Goal: Task Accomplishment & Management: Manage account settings

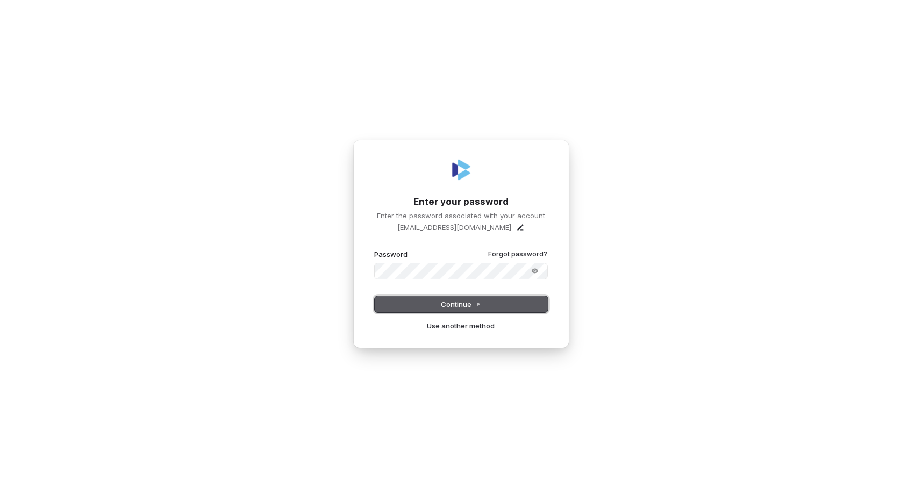
click at [424, 305] on button "Continue" at bounding box center [461, 304] width 173 height 16
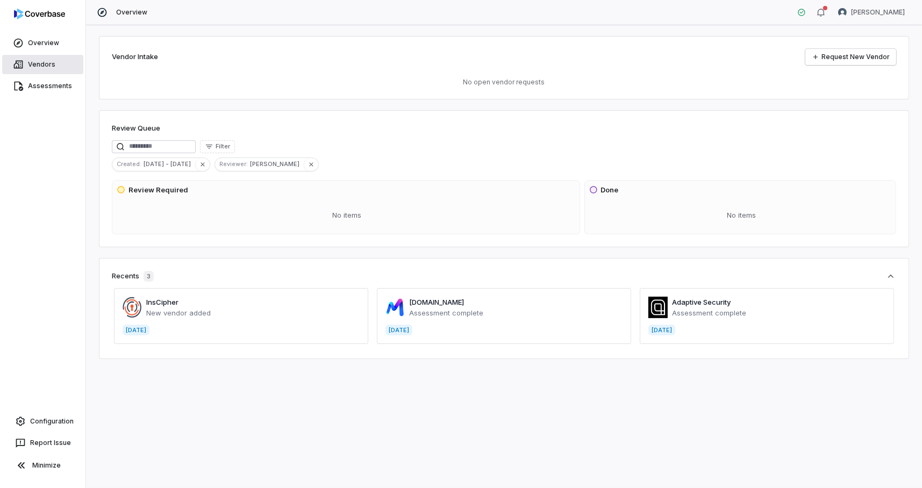
click at [38, 65] on span "Vendors" at bounding box center [41, 64] width 27 height 9
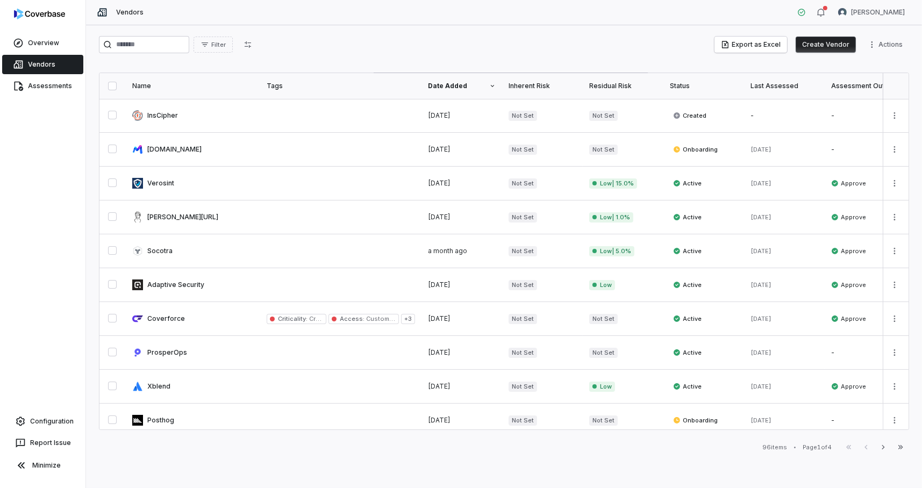
click at [829, 48] on button "Create Vendor" at bounding box center [826, 45] width 60 height 16
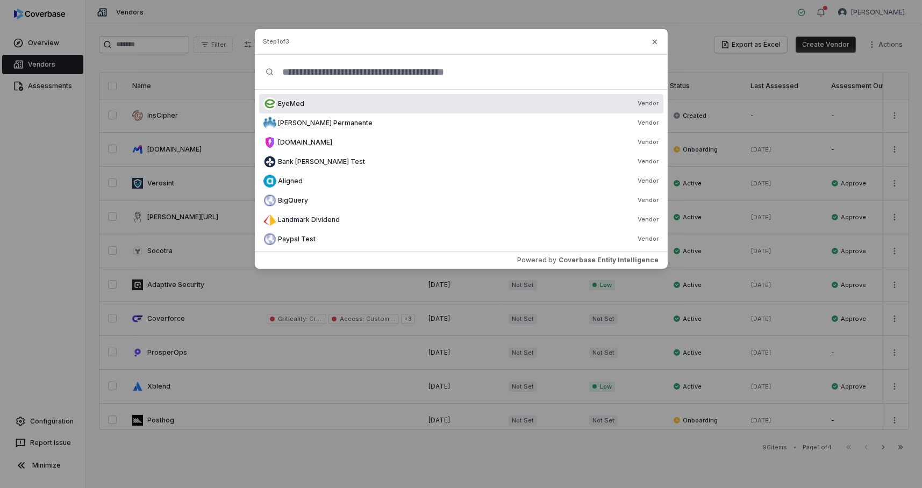
click at [388, 80] on input "text" at bounding box center [465, 72] width 383 height 34
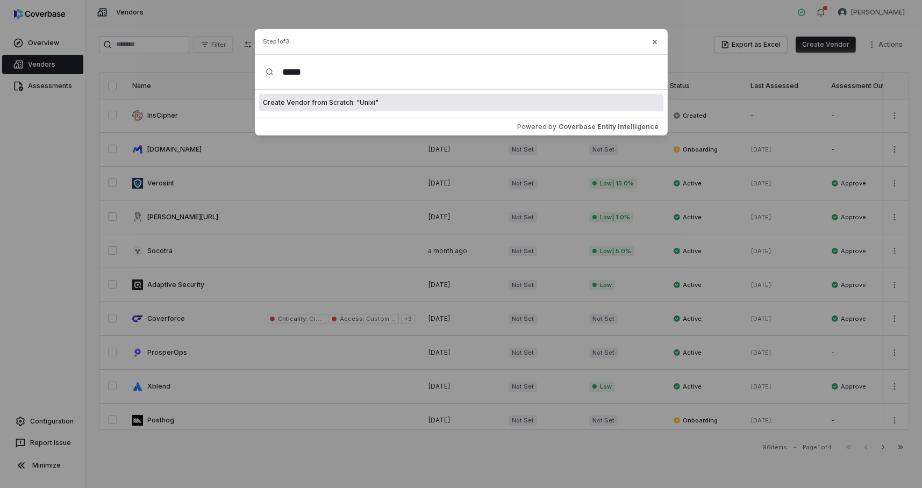
type input "*****"
click at [348, 101] on span "Create Vendor from Scratch: " Unixi "" at bounding box center [321, 102] width 116 height 9
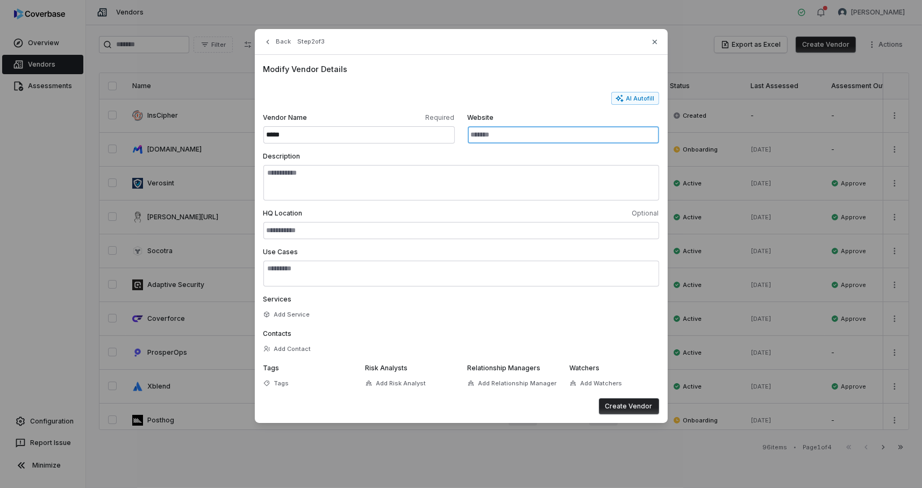
click at [523, 141] on input "Website" at bounding box center [563, 134] width 191 height 17
click at [512, 134] on input "*********" at bounding box center [563, 134] width 191 height 17
click at [631, 99] on button "AI Autofill" at bounding box center [635, 98] width 48 height 13
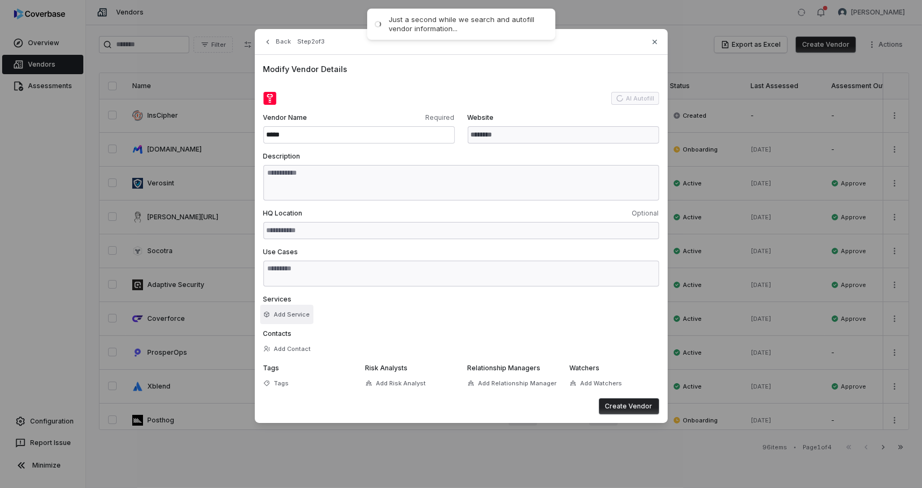
type input "**********"
type textarea "**********"
click at [297, 316] on button "Add Service" at bounding box center [286, 314] width 53 height 19
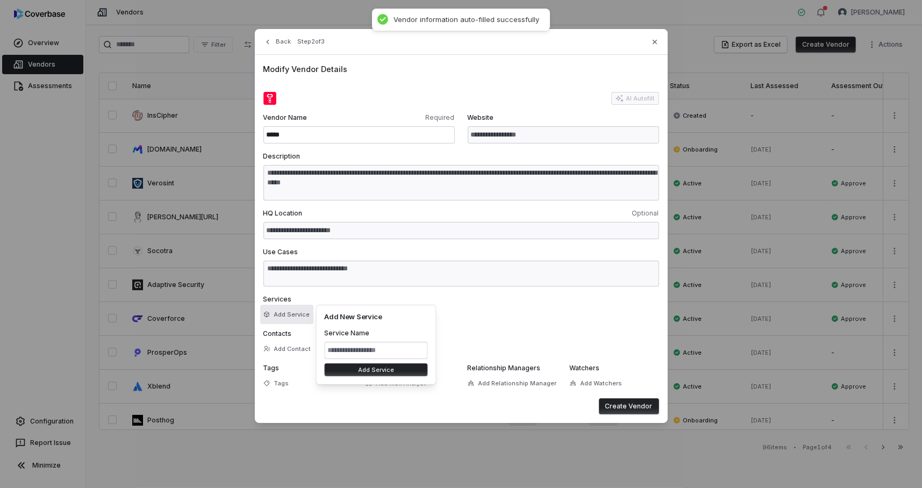
type textarea "**********"
click at [560, 323] on form "**********" at bounding box center [461, 253] width 396 height 323
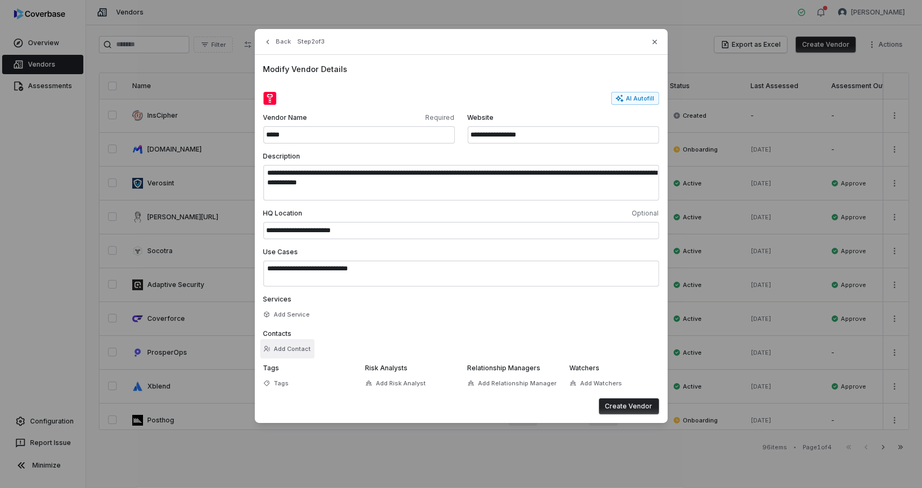
click at [291, 346] on button "Add Contact" at bounding box center [287, 348] width 54 height 19
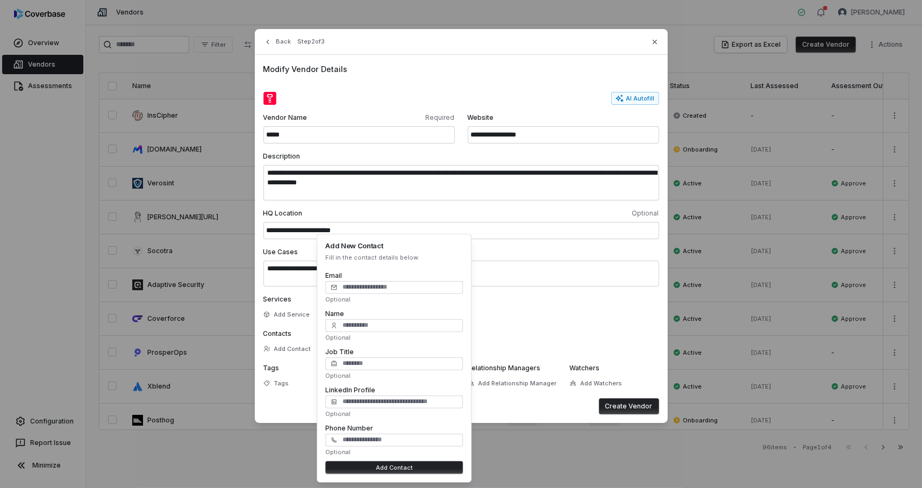
click at [522, 324] on form "**********" at bounding box center [461, 253] width 396 height 323
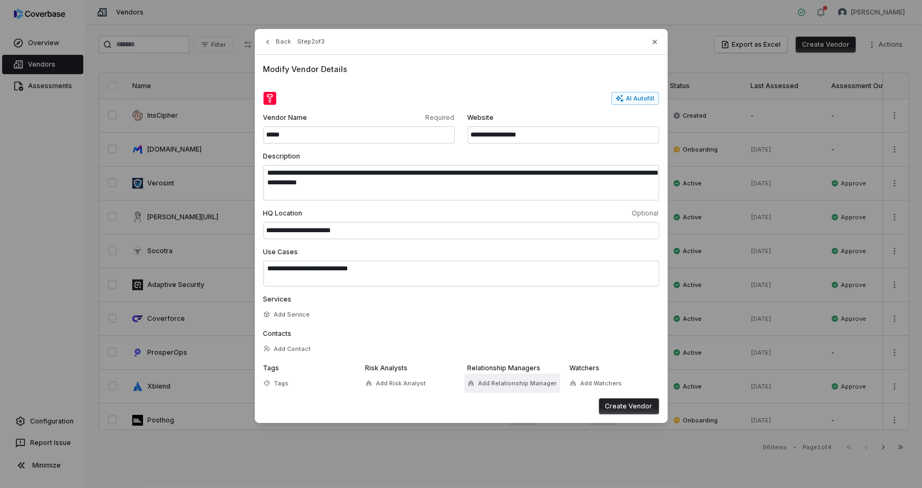
click at [498, 388] on button "Add Relationship Manager" at bounding box center [513, 383] width 96 height 19
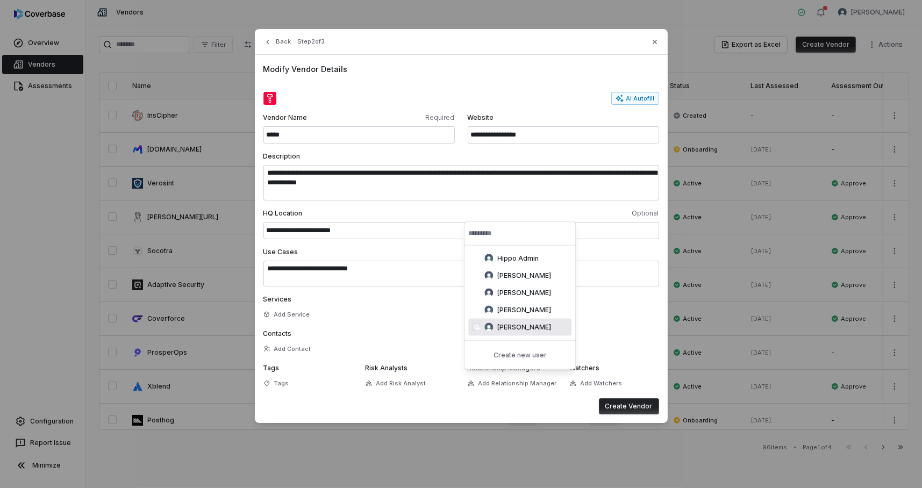
click at [398, 331] on label "Contacts" at bounding box center [461, 334] width 396 height 9
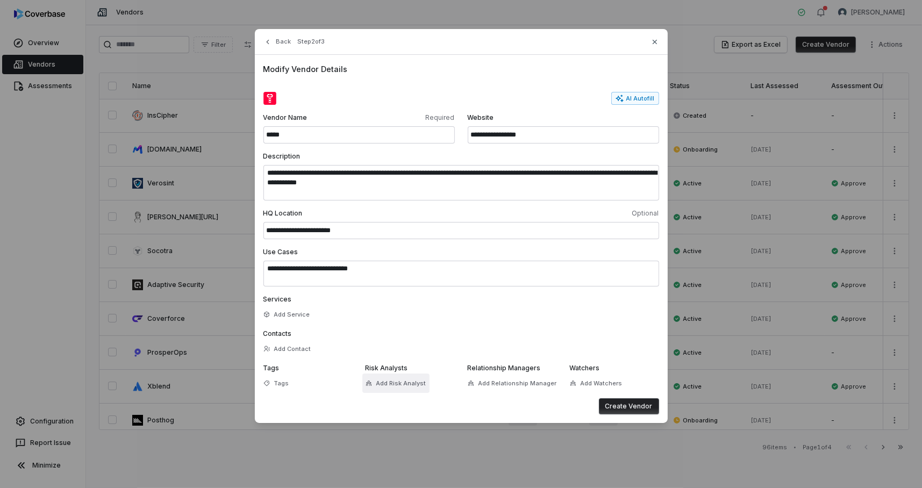
click at [392, 381] on span "Add Risk Analyst" at bounding box center [401, 384] width 50 height 8
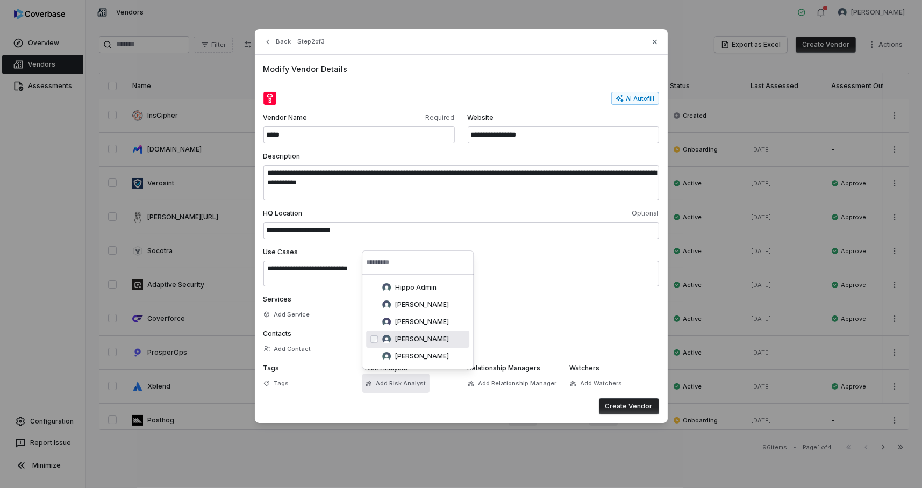
click at [417, 344] on div "[PERSON_NAME]" at bounding box center [417, 339] width 103 height 17
click at [591, 384] on button "Add Watchers" at bounding box center [596, 383] width 59 height 19
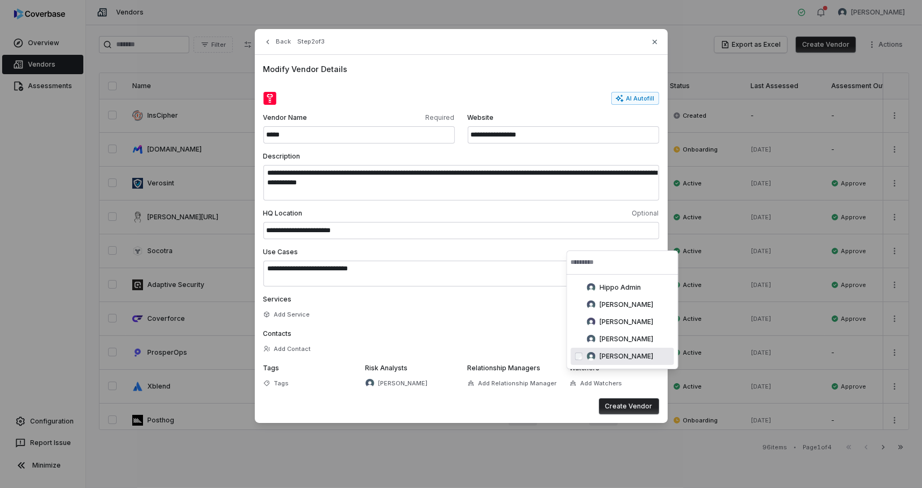
click at [636, 405] on button "Create Vendor" at bounding box center [629, 406] width 60 height 16
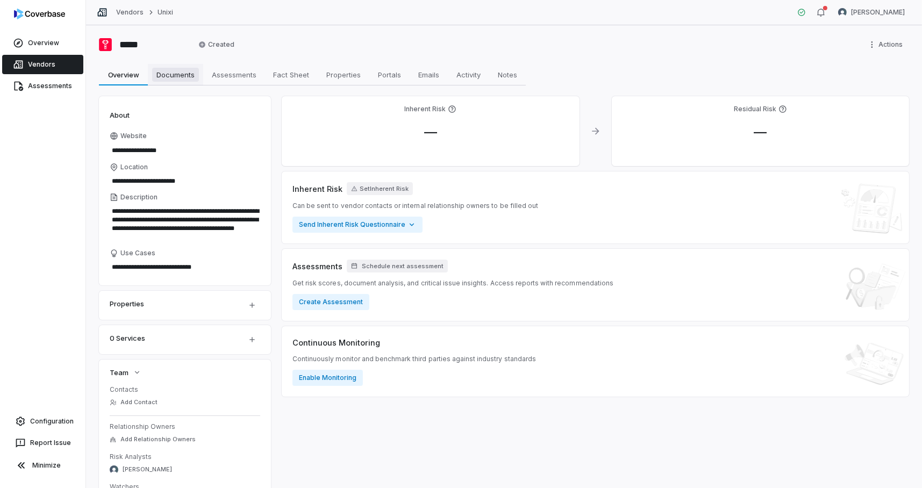
click at [187, 74] on span "Documents" at bounding box center [175, 75] width 47 height 14
type textarea "*"
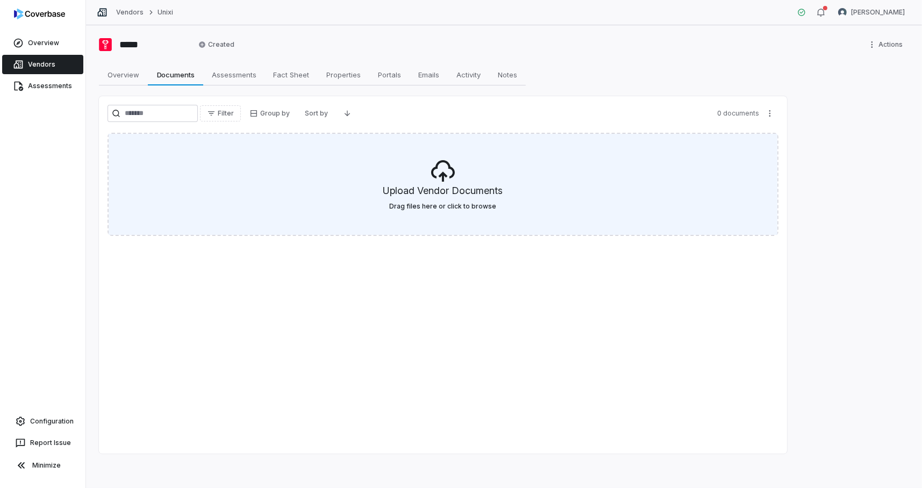
click at [440, 175] on icon at bounding box center [443, 171] width 24 height 22
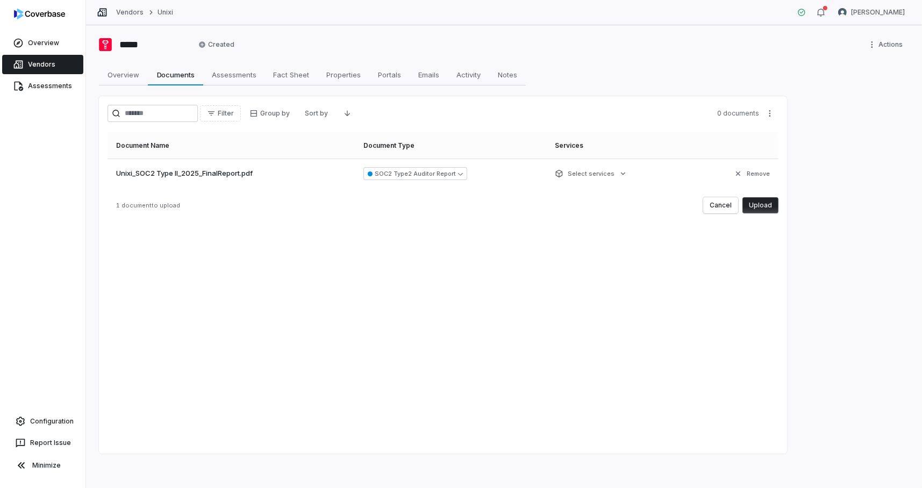
click at [766, 208] on button "Upload" at bounding box center [761, 205] width 36 height 16
click at [209, 41] on html "Overview Vendors Assessments Configuration Report Issue Minimize Vendors Unixi …" at bounding box center [461, 244] width 922 height 488
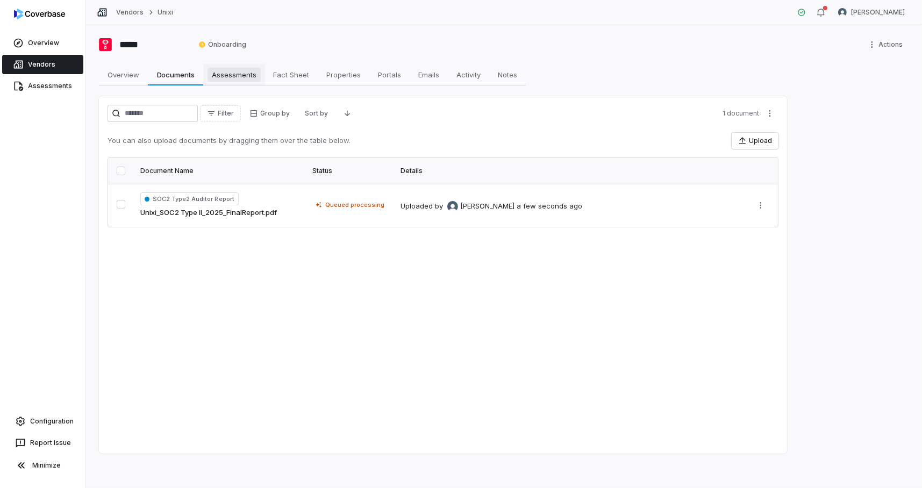
click at [252, 75] on span "Assessments" at bounding box center [234, 75] width 53 height 14
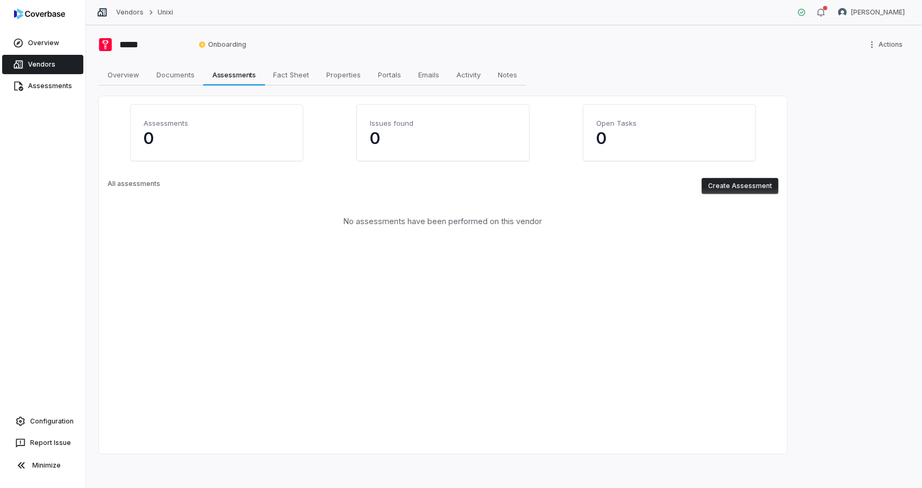
click at [739, 184] on button "Create Assessment" at bounding box center [740, 186] width 77 height 16
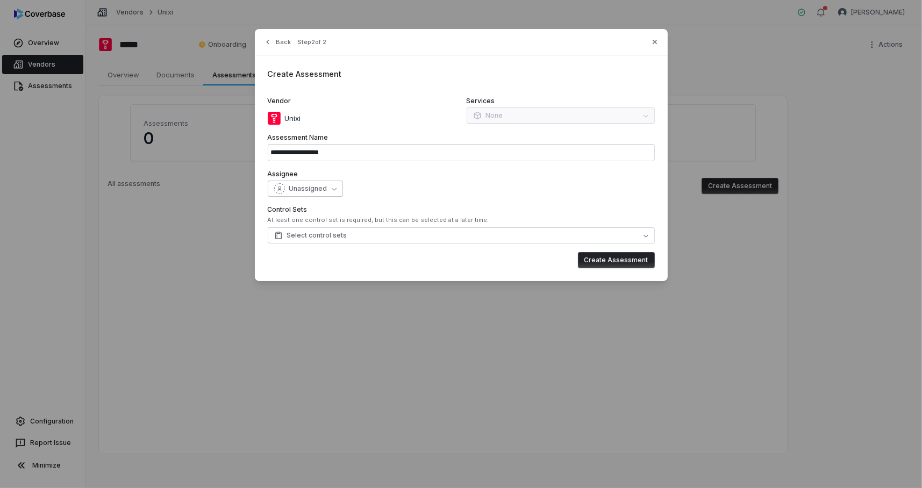
click at [291, 187] on span "Unassigned" at bounding box center [308, 188] width 38 height 9
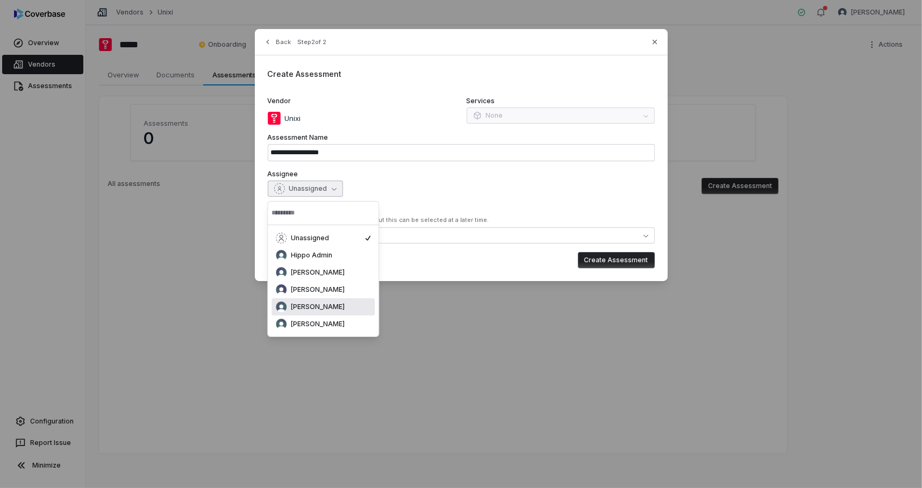
click at [306, 311] on div "[PERSON_NAME]" at bounding box center [323, 307] width 95 height 11
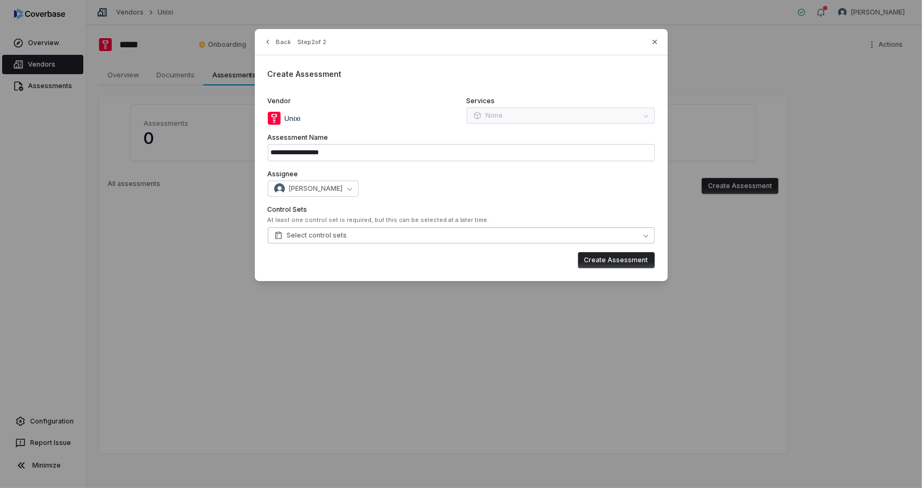
click at [340, 235] on span "Select control sets" at bounding box center [310, 235] width 73 height 9
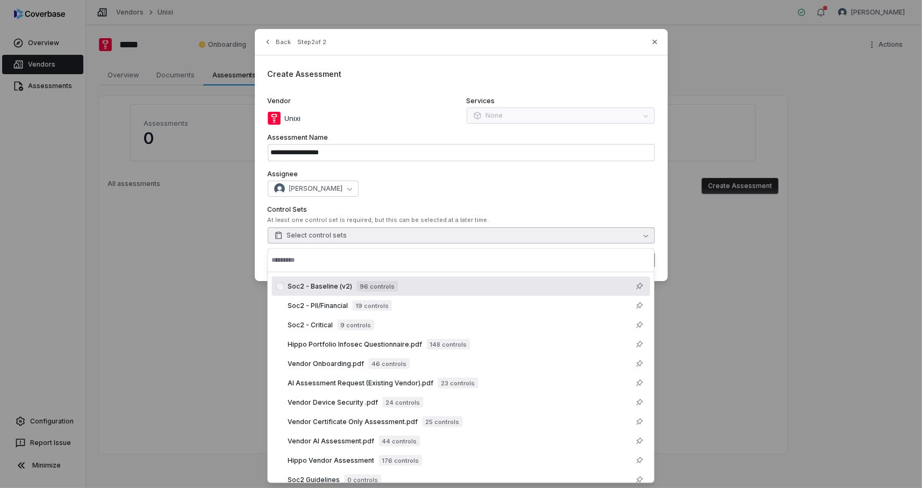
click at [352, 287] on div "Soc2 - Baseline (v2) 96 controls" at bounding box center [343, 286] width 110 height 11
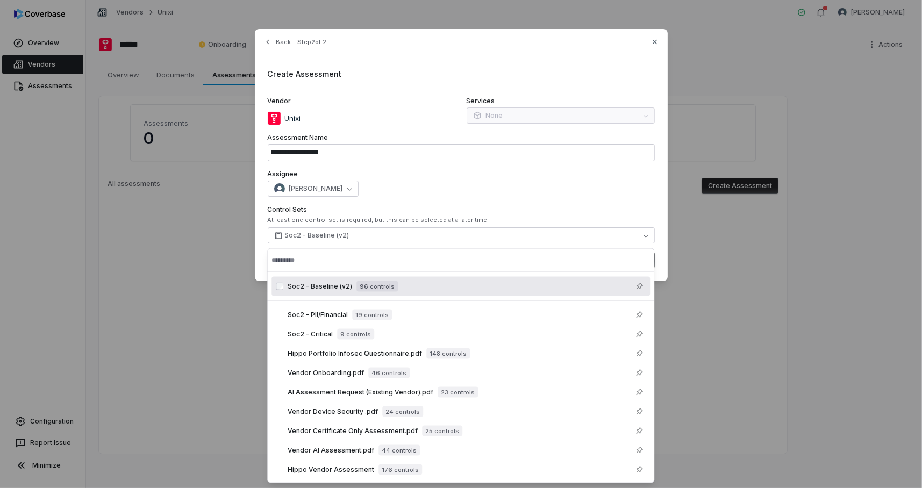
click at [665, 249] on div "**********" at bounding box center [461, 155] width 413 height 252
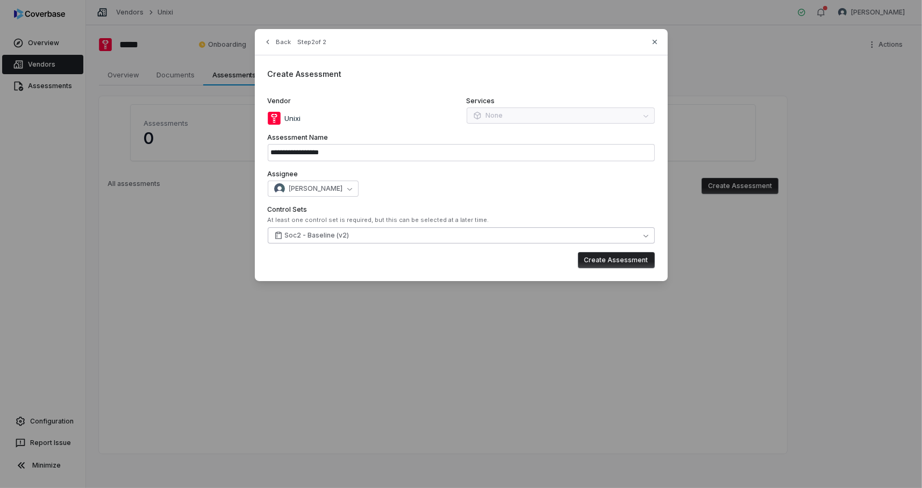
click at [473, 235] on button "Soc2 - Baseline (v2)" at bounding box center [461, 235] width 387 height 16
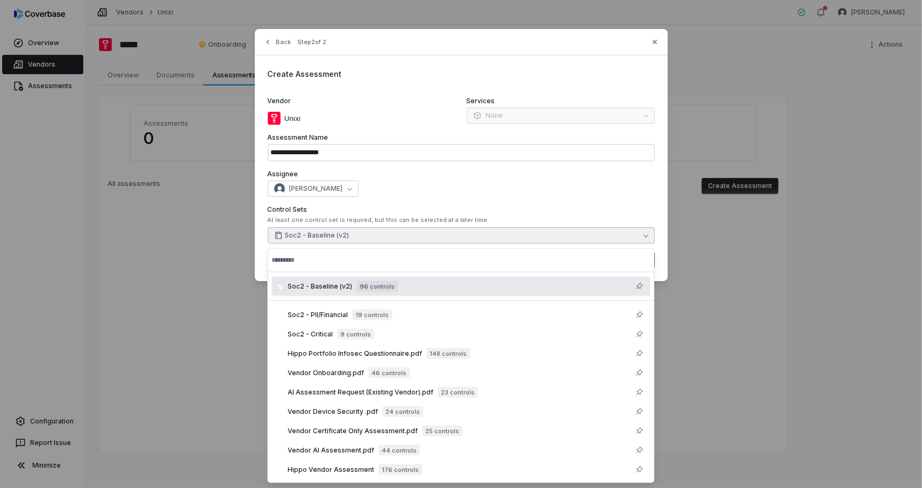
click at [646, 213] on label "Control Sets" at bounding box center [461, 209] width 387 height 9
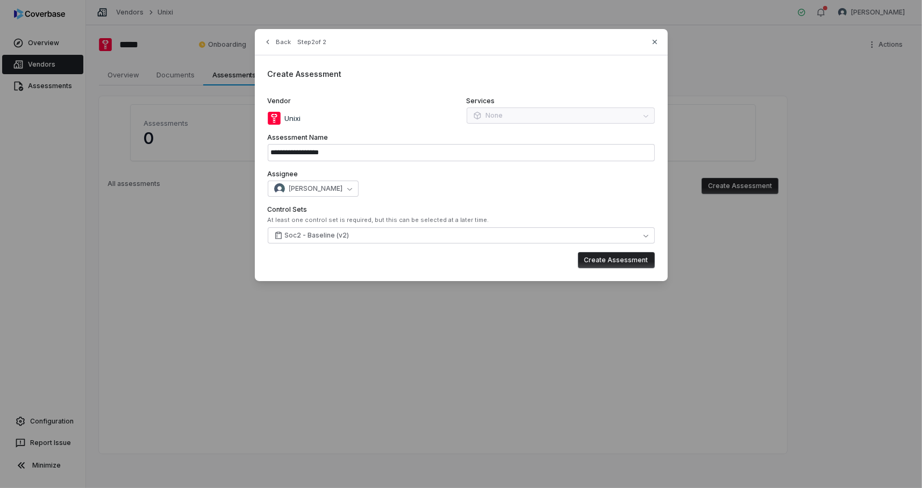
click at [627, 262] on button "Create Assessment" at bounding box center [616, 260] width 77 height 16
type input "**********"
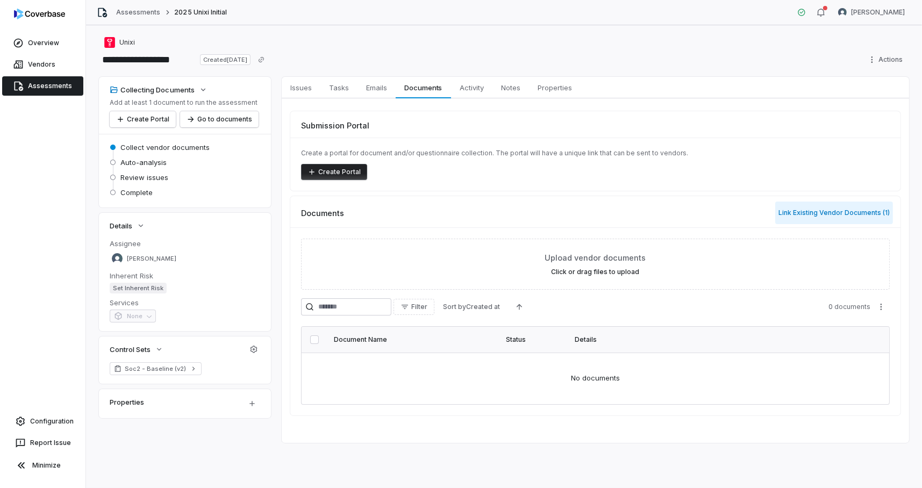
click at [829, 215] on button "Link Existing Vendor Documents ( 1 )" at bounding box center [834, 213] width 118 height 23
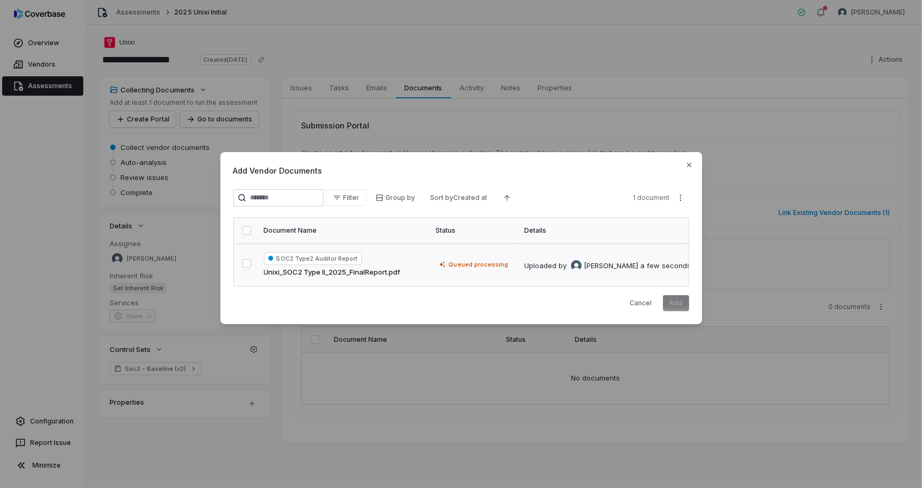
click at [247, 262] on button "button" at bounding box center [246, 263] width 9 height 9
click at [678, 308] on button "Add" at bounding box center [676, 303] width 26 height 16
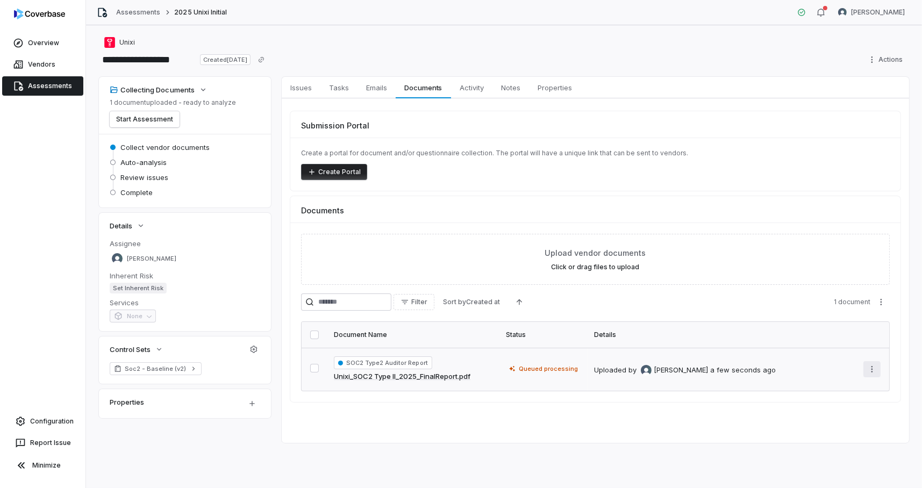
click at [872, 369] on html "**********" at bounding box center [461, 244] width 922 height 488
click at [541, 409] on div "Submission Portal Create a portal for document and/or questionnaire collection.…" at bounding box center [595, 256] width 627 height 317
click at [138, 118] on button "Start Assessment" at bounding box center [145, 119] width 70 height 16
click at [141, 15] on link "Assessments" at bounding box center [138, 12] width 44 height 9
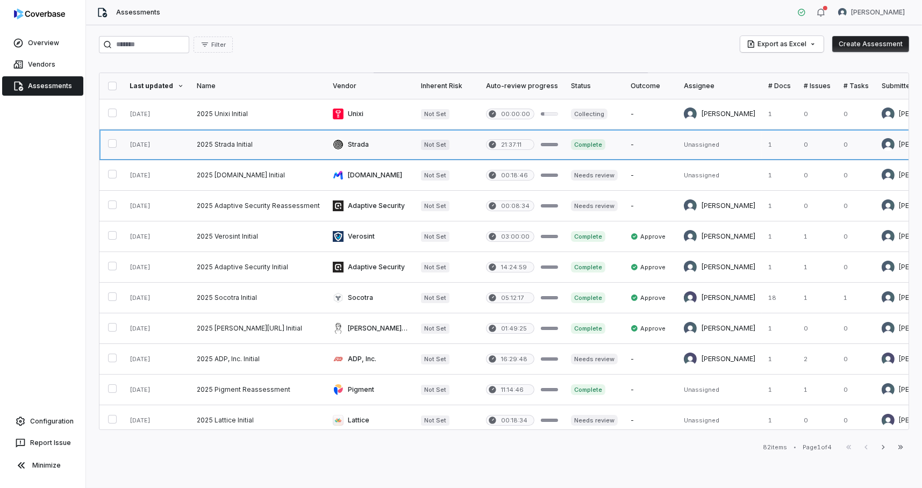
click at [226, 142] on link at bounding box center [258, 145] width 136 height 30
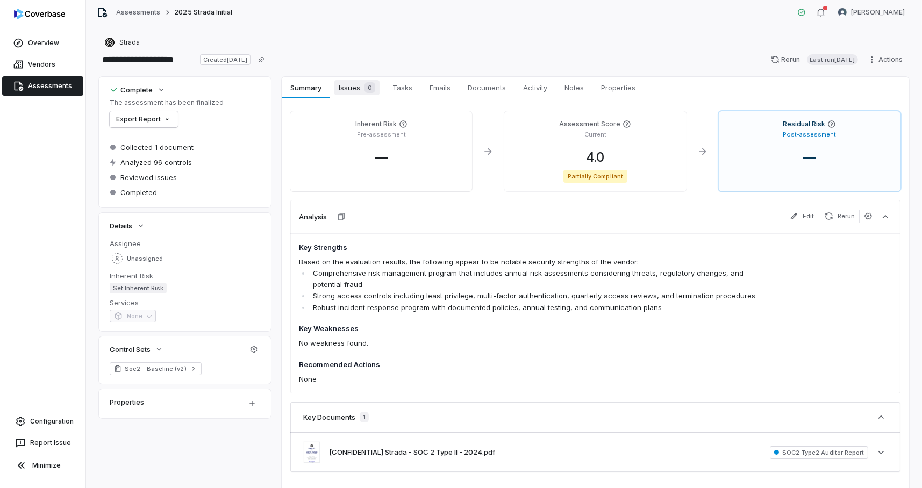
click at [342, 88] on span "Issues 0" at bounding box center [356, 87] width 45 height 15
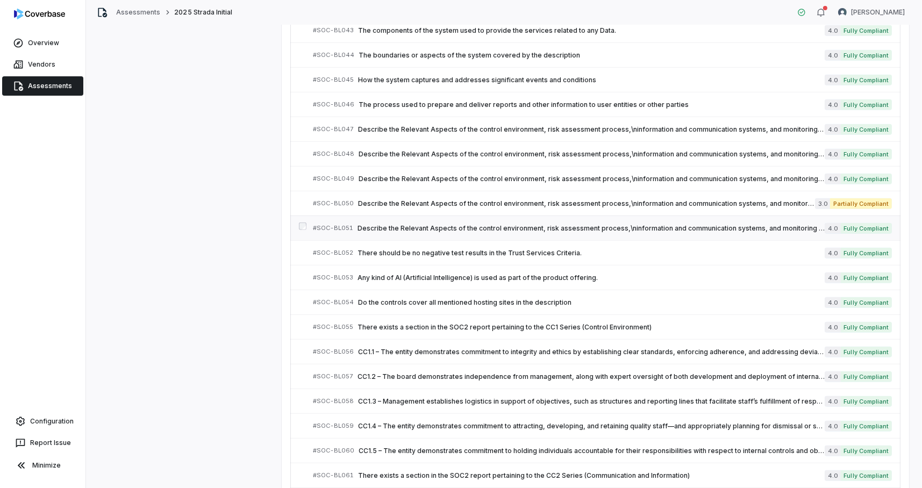
scroll to position [1304, 0]
click at [531, 202] on span "Describe the Relevant Aspects of the control environment, risk assessment proce…" at bounding box center [586, 203] width 457 height 9
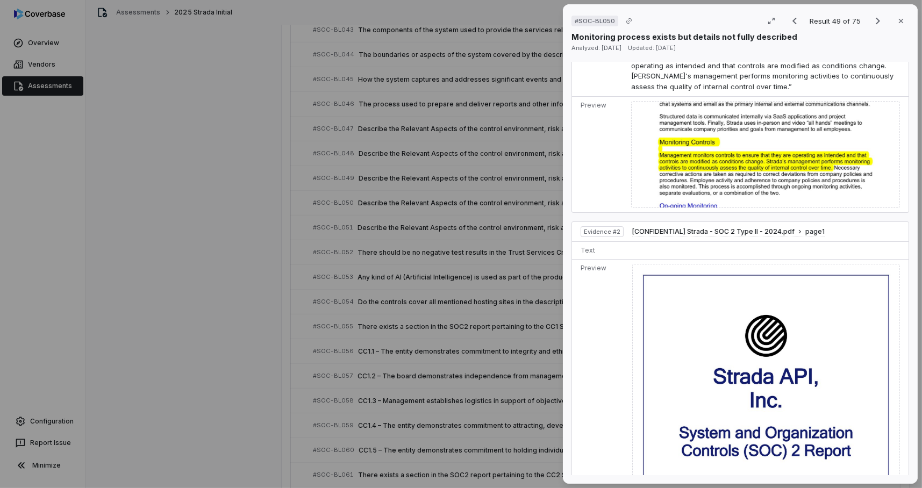
scroll to position [353, 0]
click at [899, 22] on icon "button" at bounding box center [901, 21] width 4 height 4
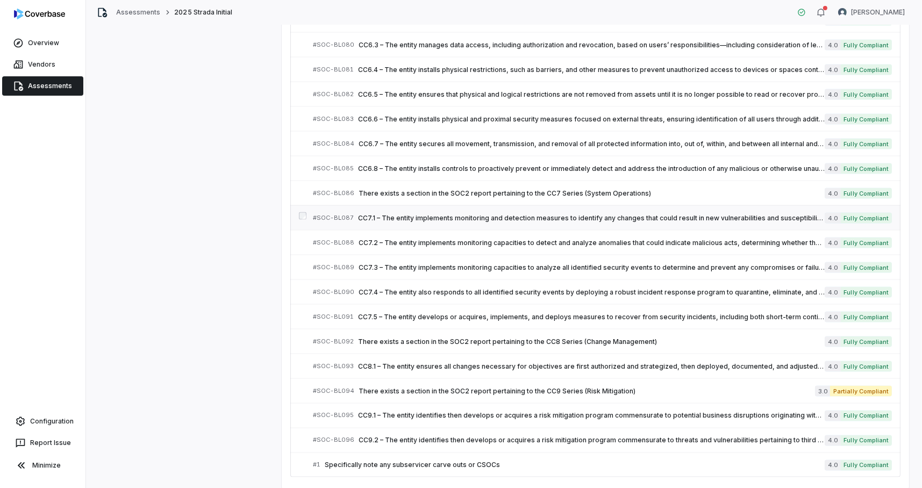
scroll to position [2233, 0]
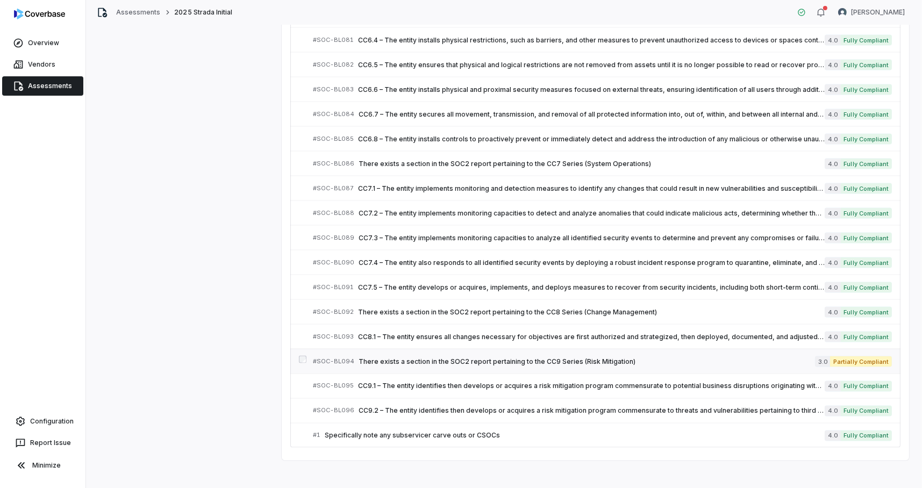
click at [554, 358] on span "There exists a section in the SOC2 report pertaining to the CC9 Series (Risk Mi…" at bounding box center [587, 362] width 456 height 9
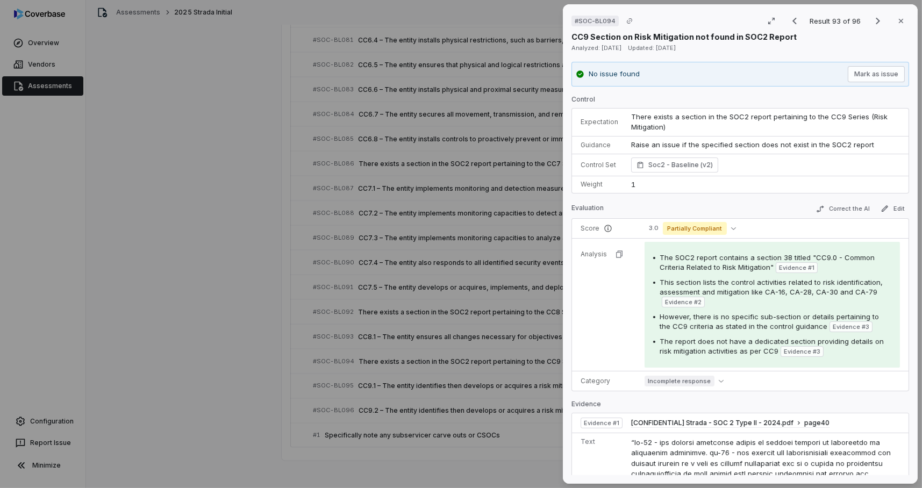
drag, startPoint x: 891, startPoint y: 20, endPoint x: 851, endPoint y: 56, distance: 54.1
click at [897, 21] on icon "button" at bounding box center [901, 21] width 9 height 9
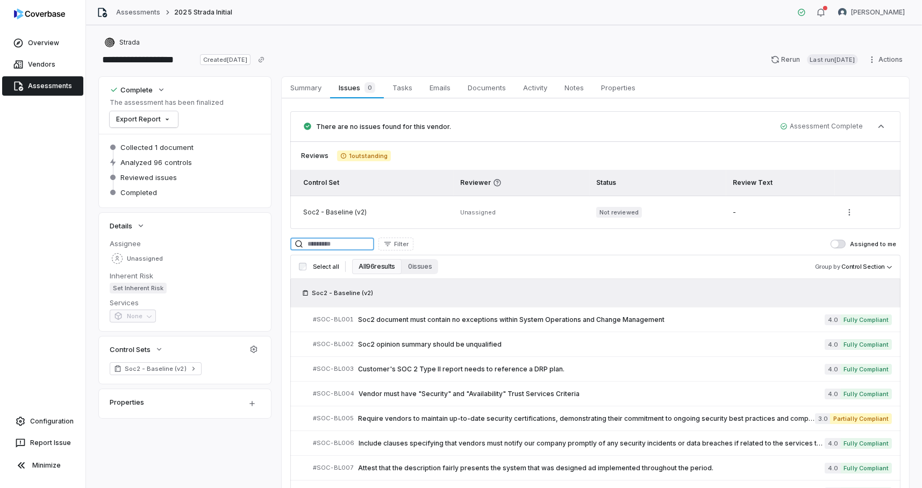
click at [346, 244] on input at bounding box center [332, 244] width 84 height 13
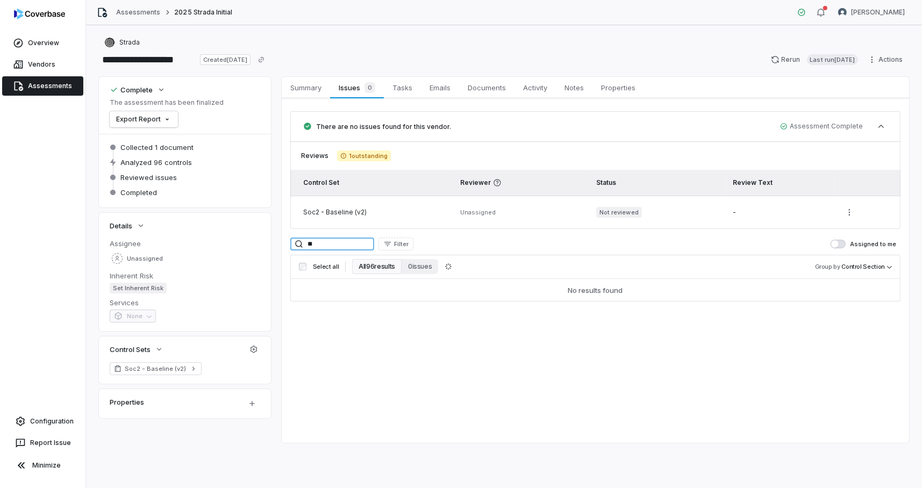
type input "*"
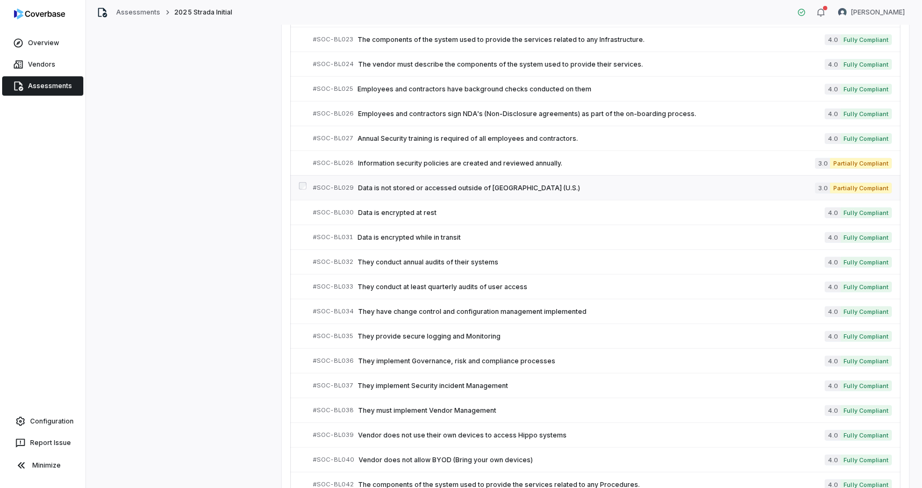
scroll to position [826, 0]
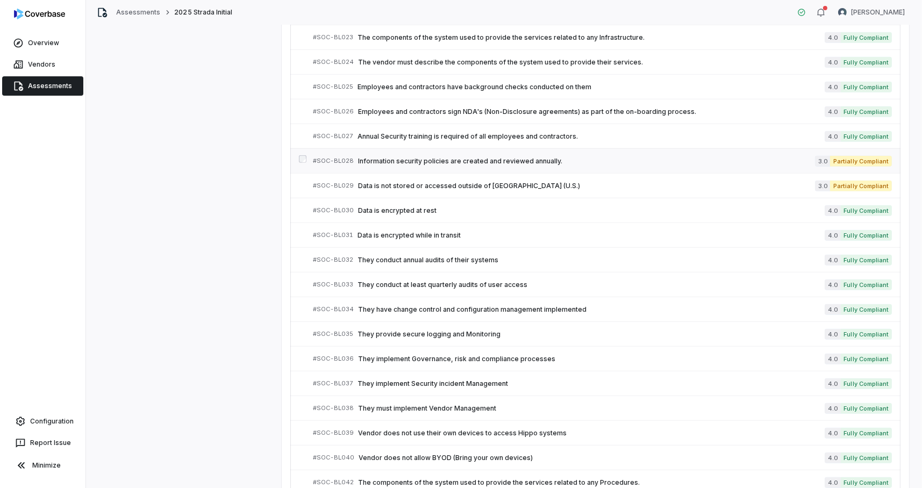
click at [467, 155] on div "# SOC-BL028 Information security policies are created and reviewed annually." at bounding box center [564, 160] width 502 height 11
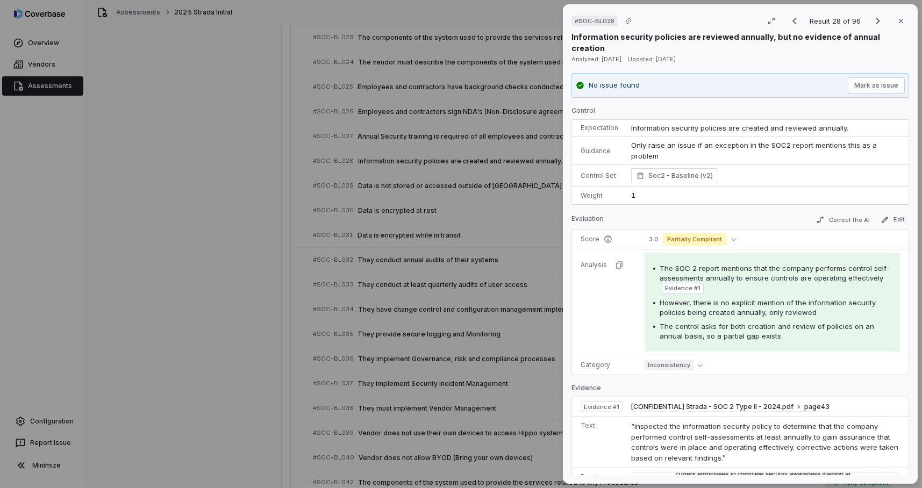
drag, startPoint x: 901, startPoint y: 20, endPoint x: 891, endPoint y: 26, distance: 10.6
click at [900, 20] on button "Close" at bounding box center [901, 21] width 23 height 23
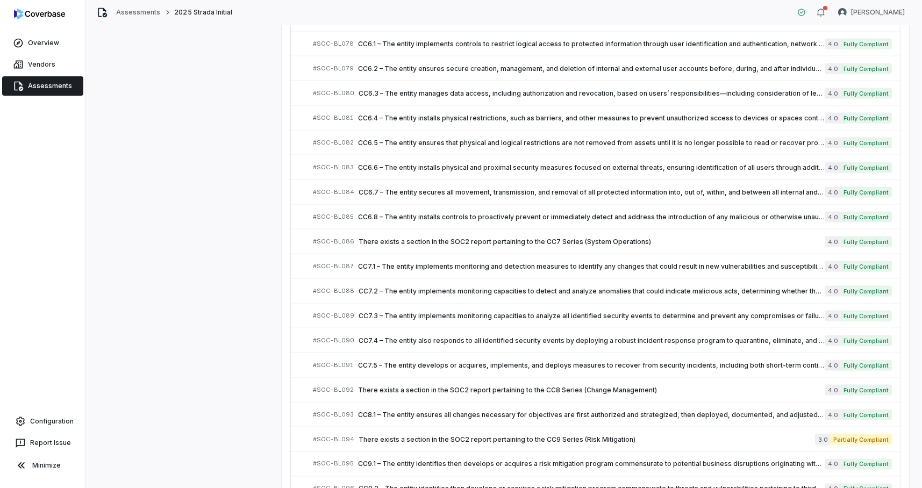
scroll to position [2233, 0]
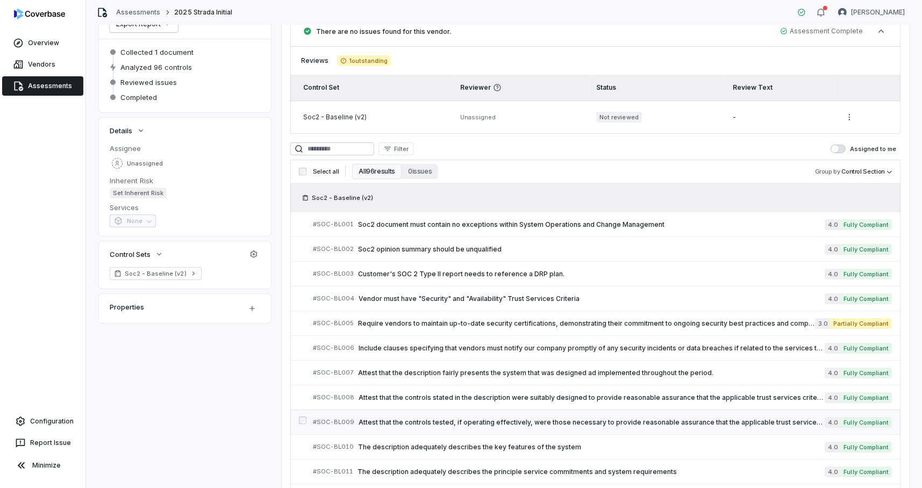
scroll to position [0, 0]
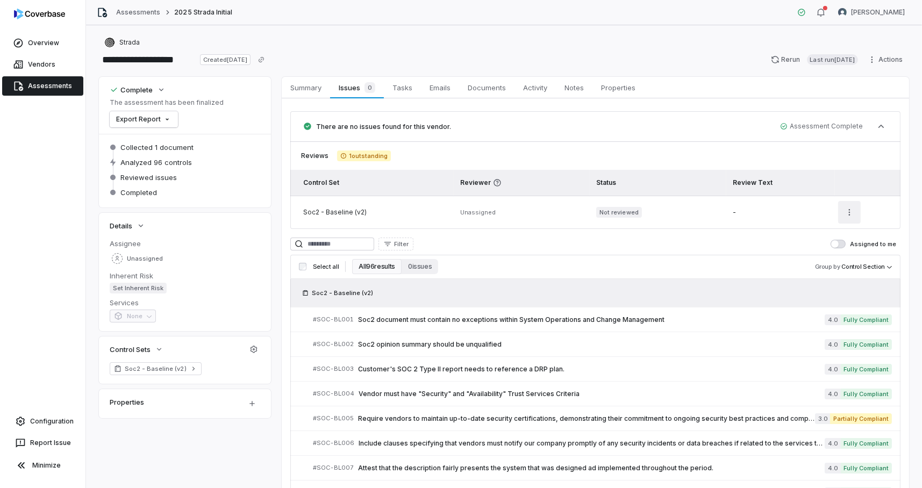
click at [838, 217] on html "**********" at bounding box center [461, 244] width 922 height 488
click at [846, 269] on body "**********" at bounding box center [461, 244] width 922 height 488
click at [721, 252] on html "**********" at bounding box center [461, 244] width 922 height 488
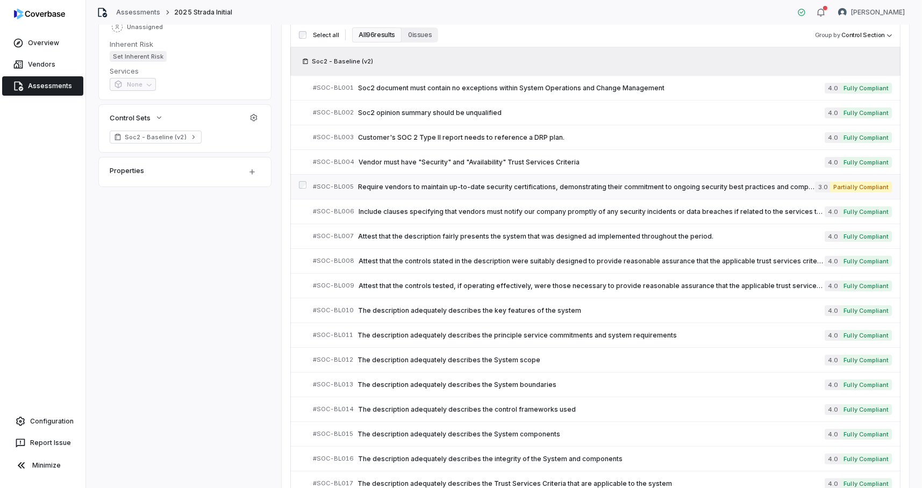
scroll to position [245, 0]
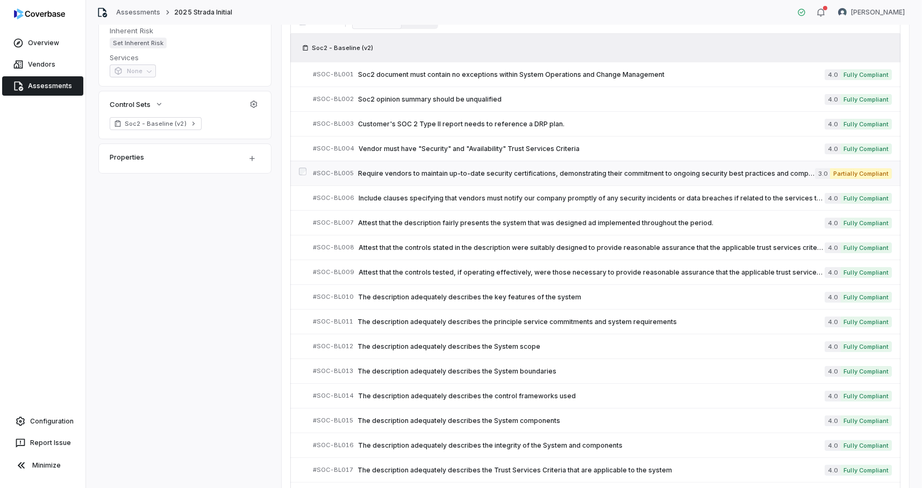
click at [578, 170] on span "Require vendors to maintain up-to-date security certifications, demonstrating t…" at bounding box center [586, 173] width 457 height 9
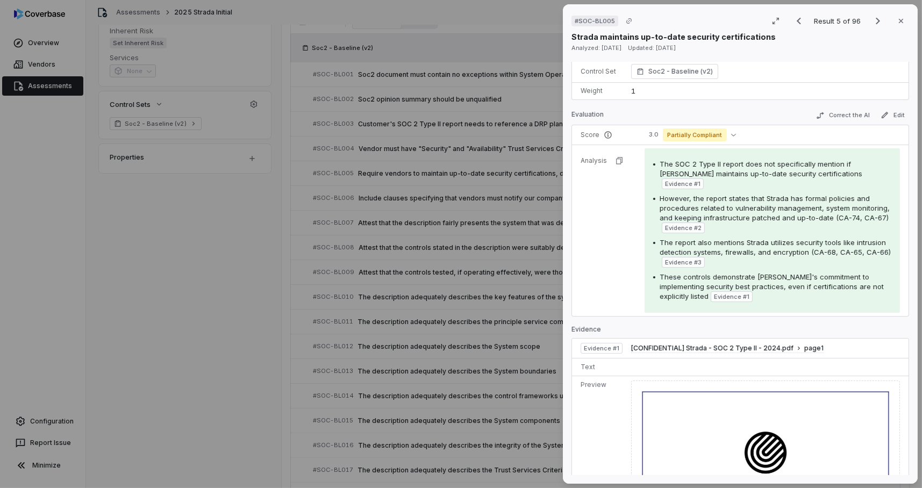
scroll to position [154, 0]
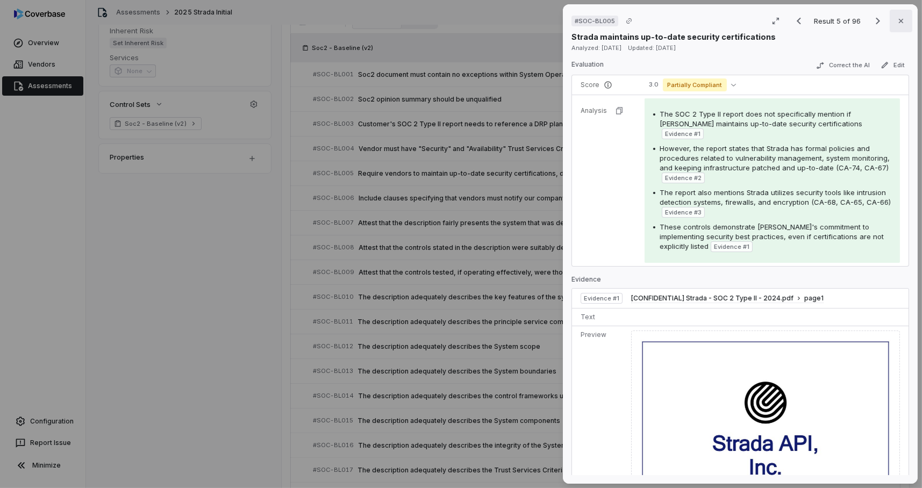
click at [899, 20] on icon "button" at bounding box center [901, 21] width 4 height 4
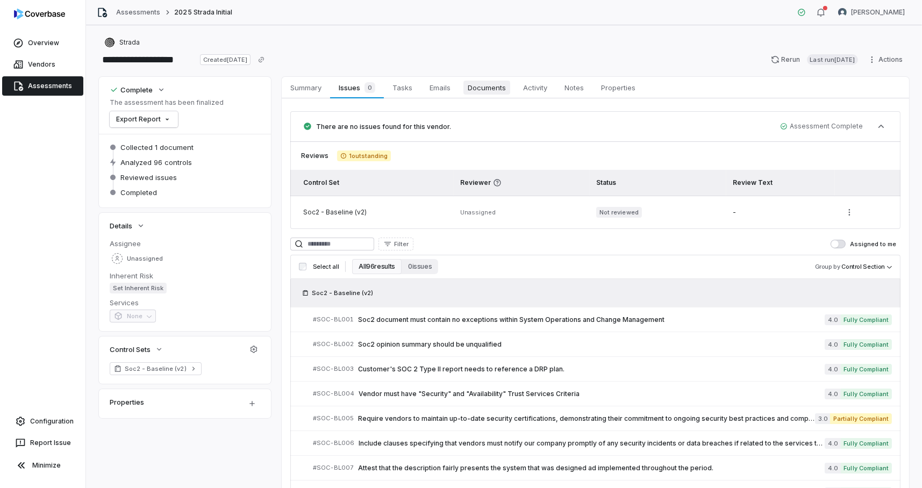
click at [497, 86] on span "Documents" at bounding box center [486, 88] width 47 height 14
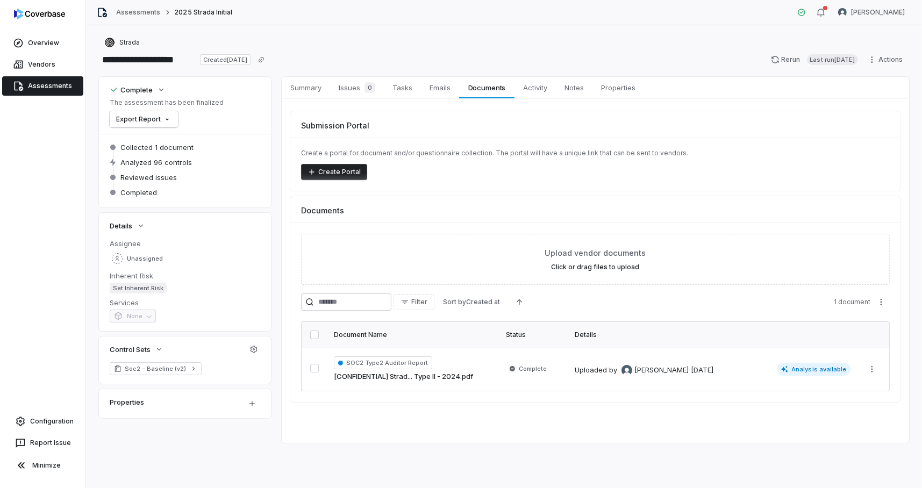
click at [443, 377] on link "[CONFIDENTIAL] Strad... Type II - 2024.pdf" at bounding box center [403, 377] width 139 height 11
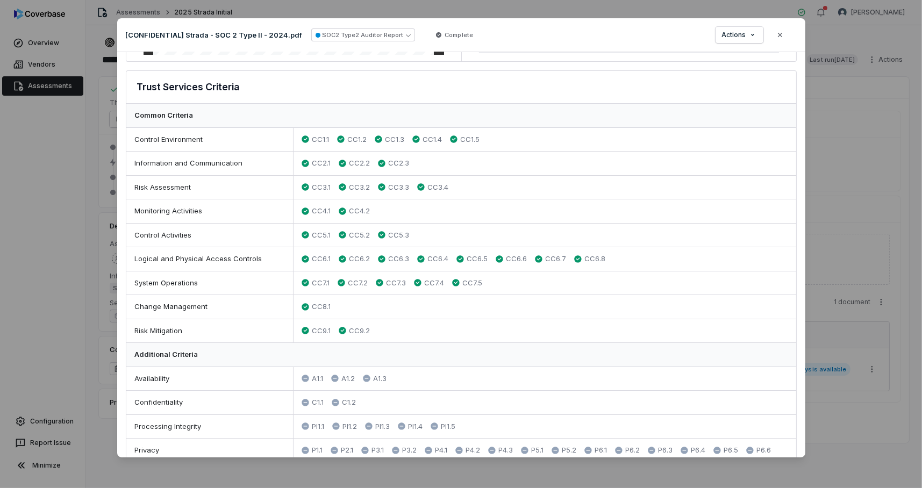
scroll to position [301, 0]
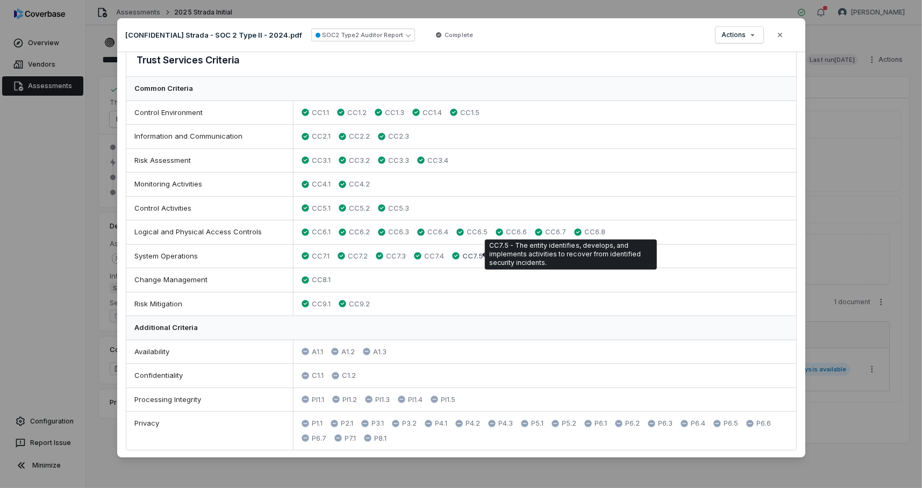
click at [473, 257] on span "CC7.5" at bounding box center [472, 256] width 20 height 11
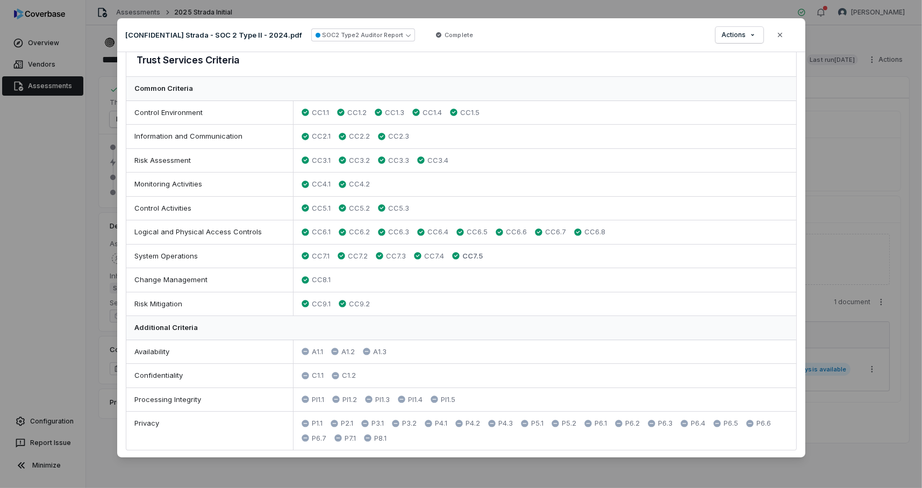
click at [473, 253] on span "CC7.5" at bounding box center [472, 256] width 20 height 11
click at [777, 38] on icon "button" at bounding box center [780, 35] width 9 height 9
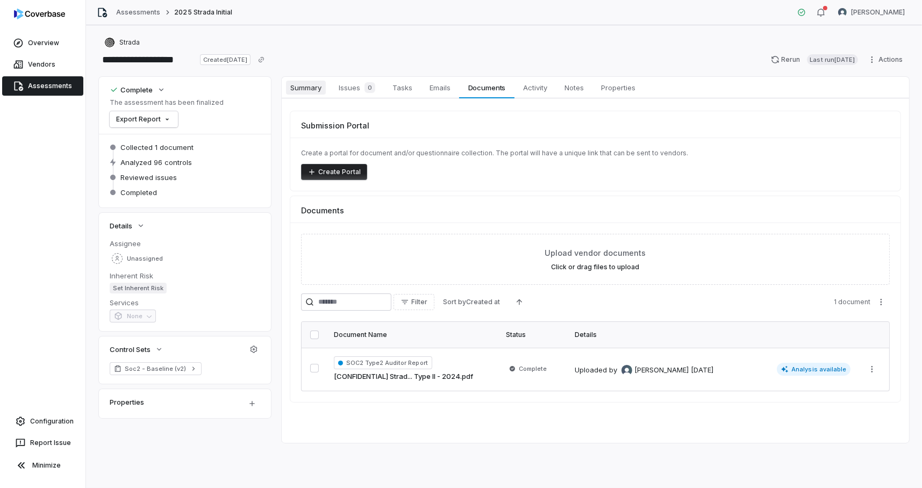
click at [311, 90] on span "Summary" at bounding box center [306, 88] width 40 height 14
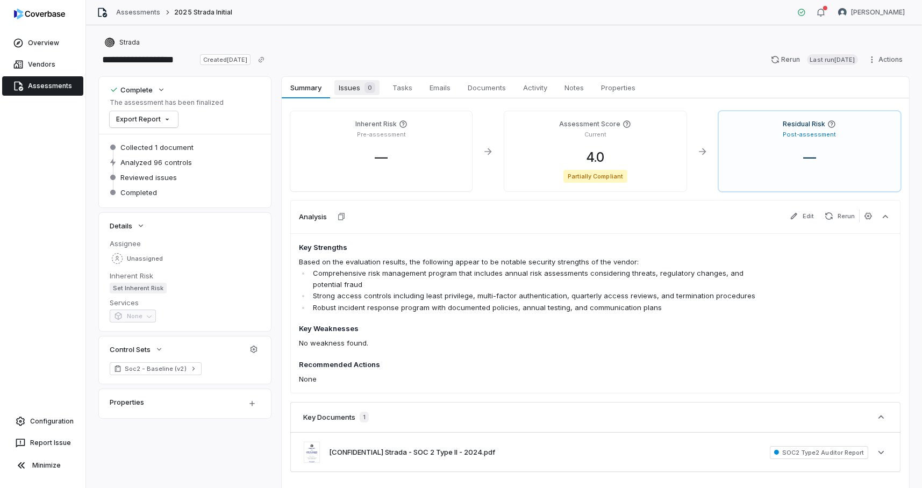
click at [352, 84] on span "Issues 0" at bounding box center [356, 87] width 45 height 15
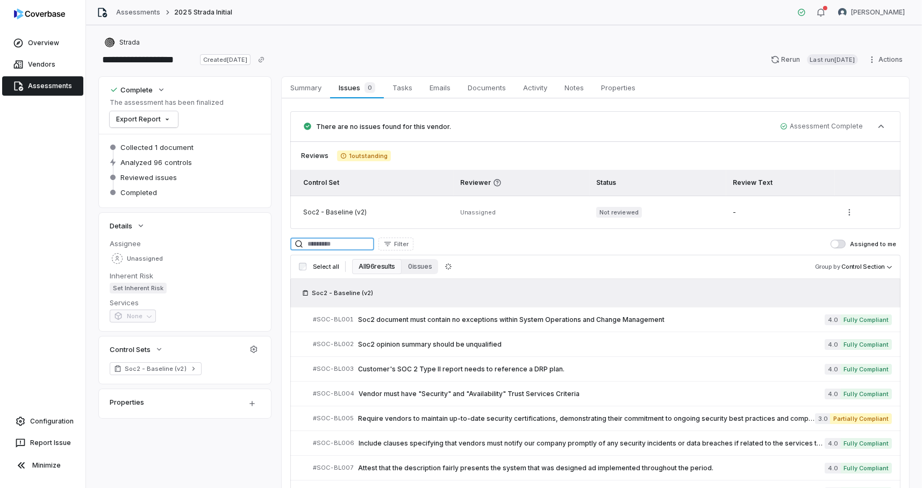
click at [336, 246] on input at bounding box center [332, 244] width 84 height 13
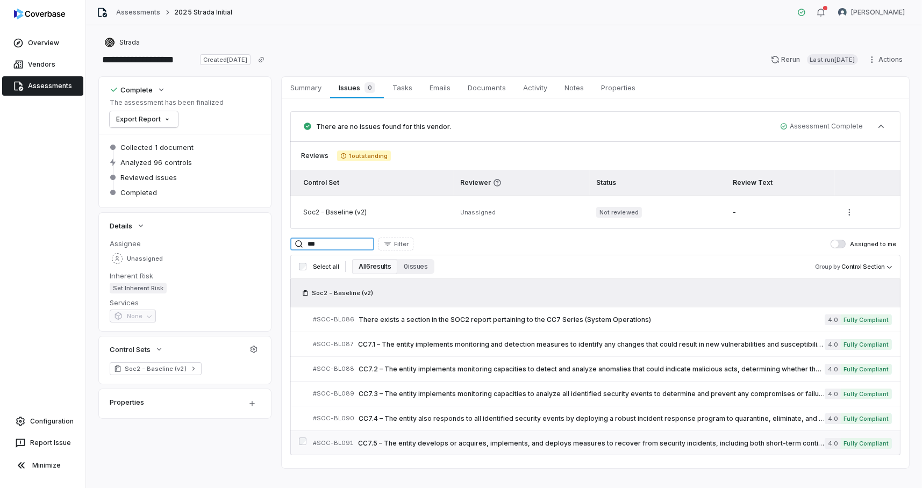
type input "***"
click at [539, 440] on span "CC7.5 – The entity develops or acquires, implements, and deploys measures to re…" at bounding box center [591, 443] width 467 height 9
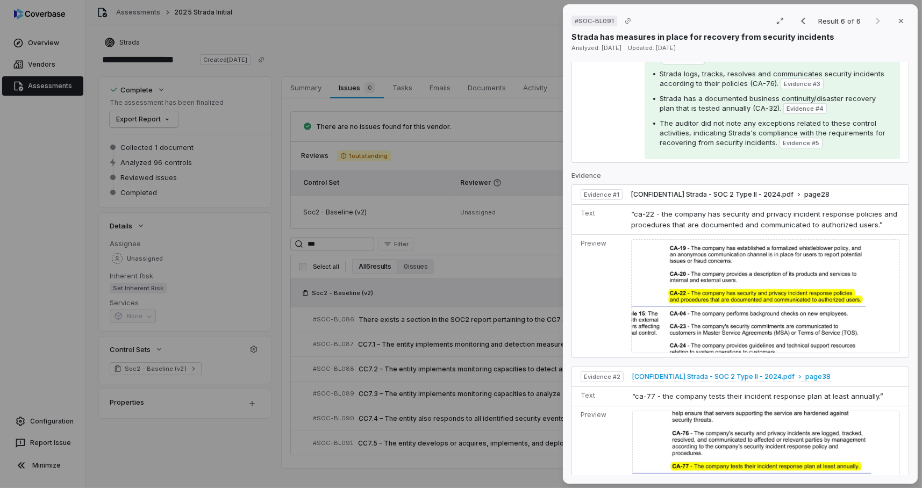
scroll to position [263, 0]
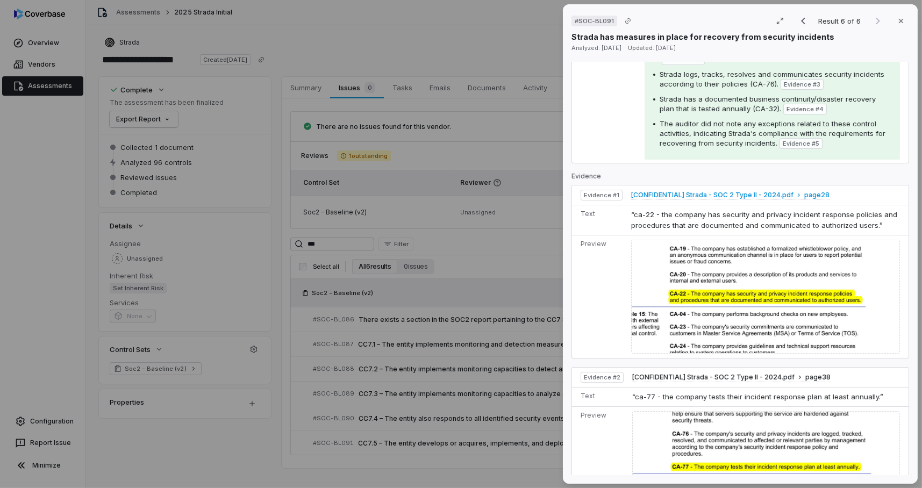
click at [726, 194] on span "[CONFIDENTIAL] Strada - SOC 2 Type II - 2024.pdf" at bounding box center [712, 195] width 162 height 9
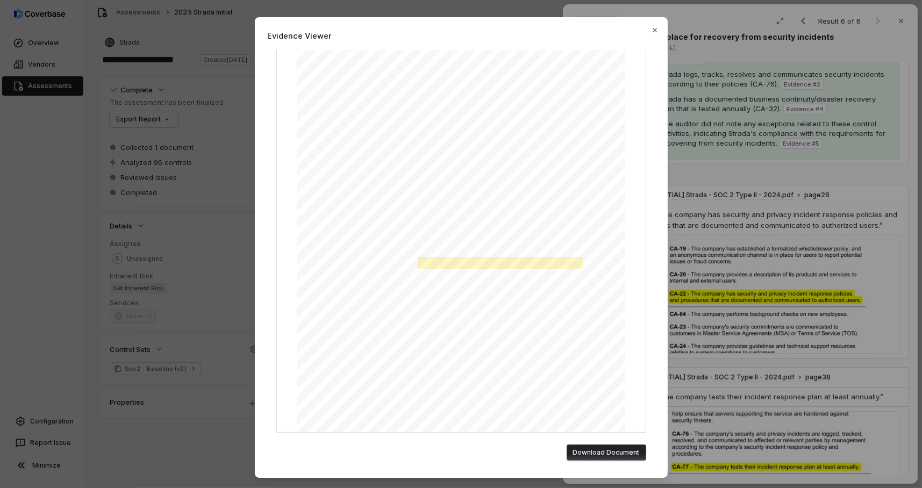
scroll to position [0, 0]
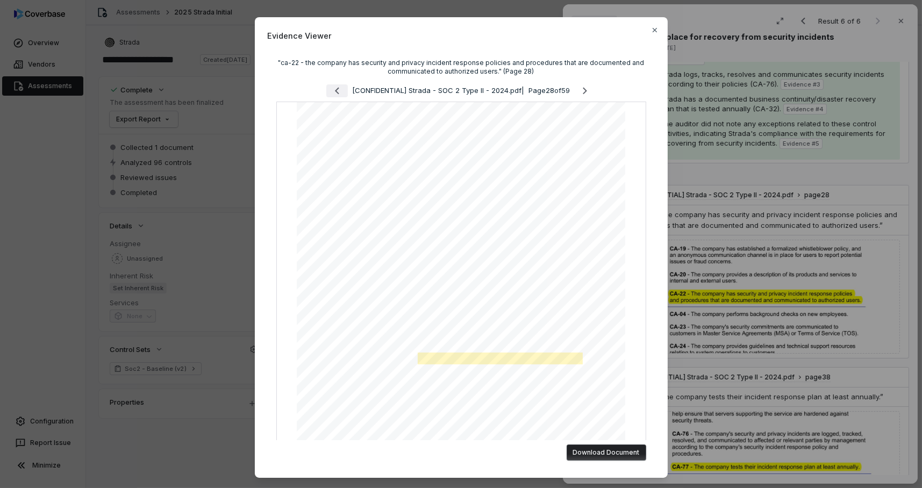
click at [326, 90] on button "Previous page" at bounding box center [337, 90] width 22 height 13
click at [581, 90] on icon "Next page" at bounding box center [585, 90] width 13 height 13
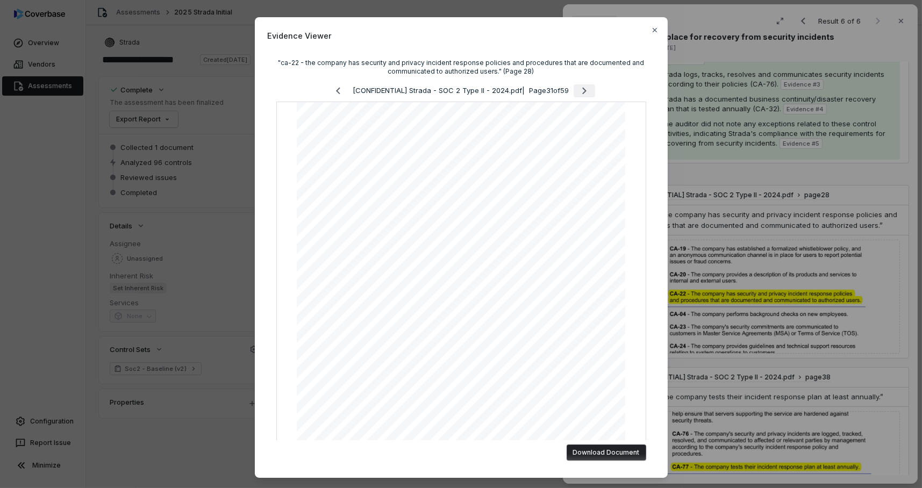
click at [581, 90] on icon "Next page" at bounding box center [584, 90] width 13 height 13
click at [581, 90] on icon "Next page" at bounding box center [585, 90] width 13 height 13
click at [583, 90] on icon "Next page" at bounding box center [585, 90] width 13 height 13
click at [584, 90] on icon "Next page" at bounding box center [585, 90] width 13 height 13
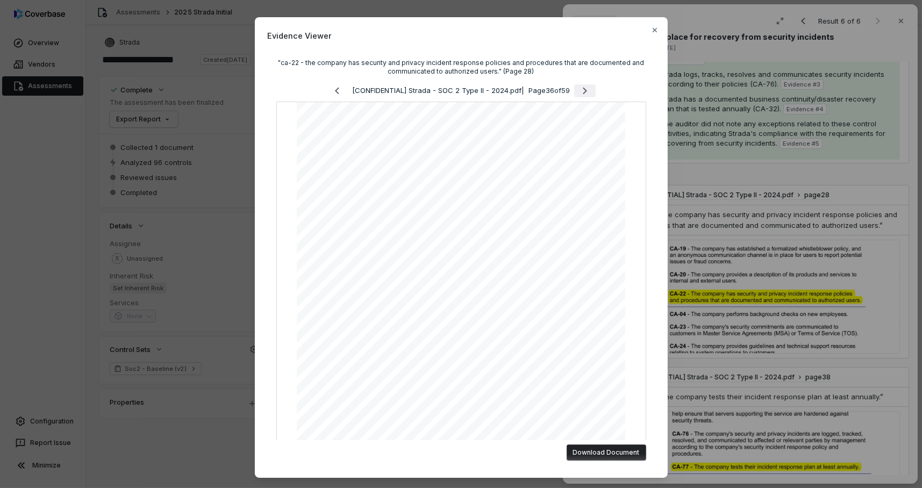
click at [584, 90] on icon "Next page" at bounding box center [585, 90] width 13 height 13
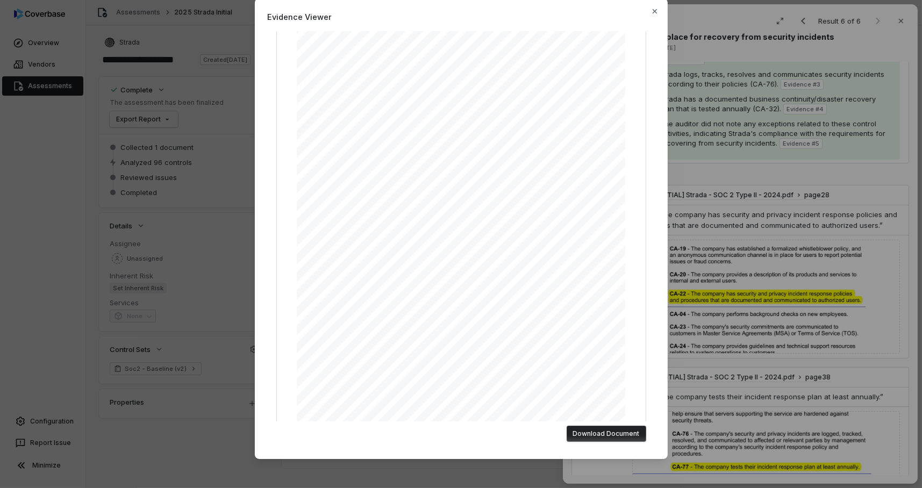
scroll to position [96, 0]
click at [644, 10] on div "Evidence Viewer "ca-22 - the company has security and privacy incident response…" at bounding box center [461, 228] width 413 height 461
click at [653, 10] on icon "button" at bounding box center [654, 11] width 4 height 4
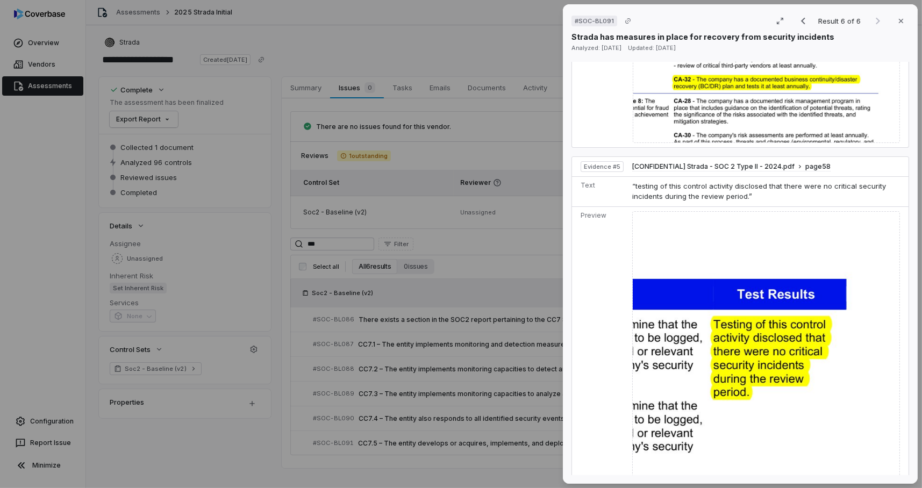
scroll to position [1351, 0]
click at [780, 163] on span "[CONFIDENTIAL] Strada - SOC 2 Type II - 2024.pdf" at bounding box center [713, 167] width 162 height 9
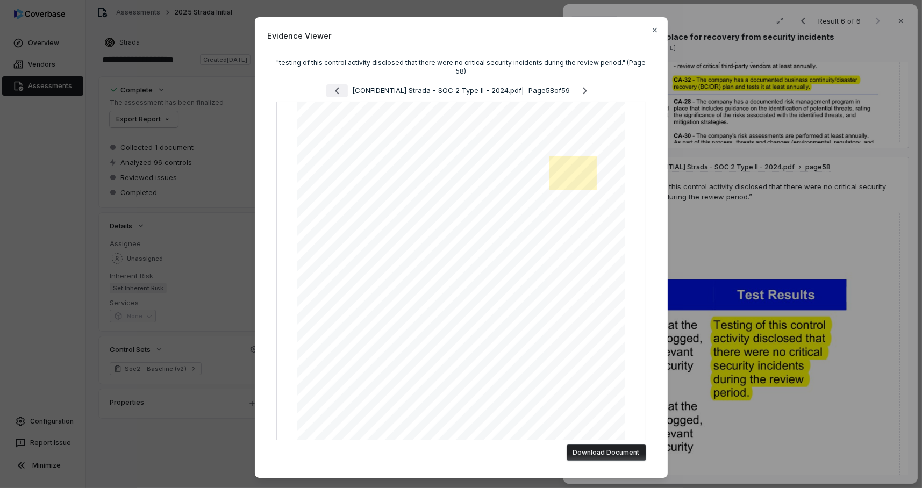
click at [331, 91] on icon "Previous page" at bounding box center [337, 90] width 13 height 13
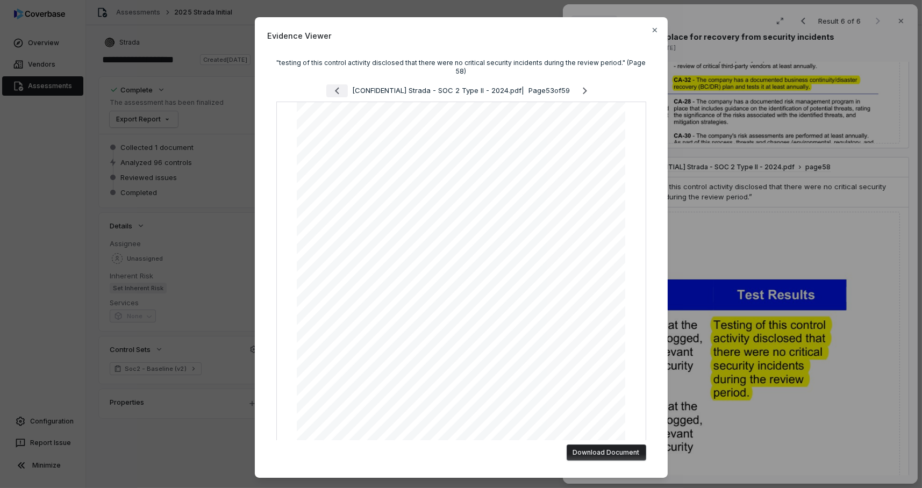
click at [331, 91] on icon "Previous page" at bounding box center [337, 90] width 13 height 13
click at [332, 91] on icon "Previous page" at bounding box center [338, 90] width 13 height 13
click at [331, 91] on icon "Previous page" at bounding box center [337, 90] width 13 height 13
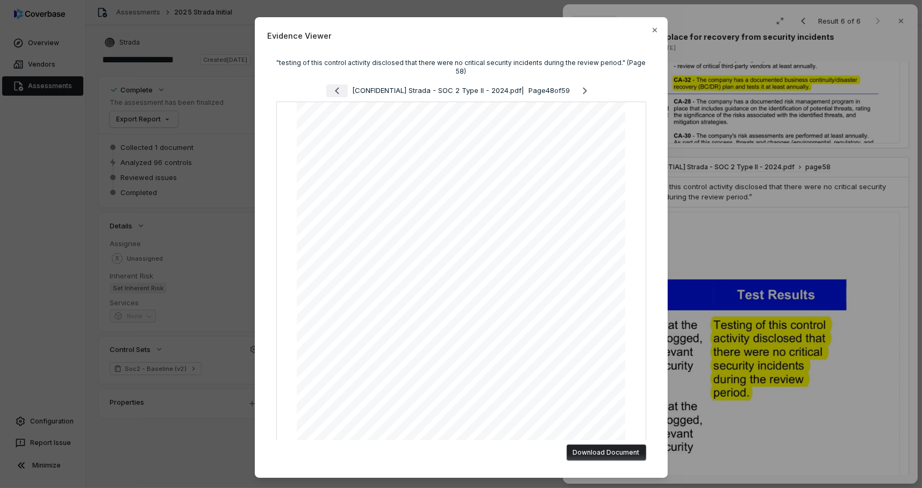
click at [331, 91] on icon "Previous page" at bounding box center [337, 90] width 13 height 13
click at [653, 33] on icon "button" at bounding box center [655, 30] width 9 height 9
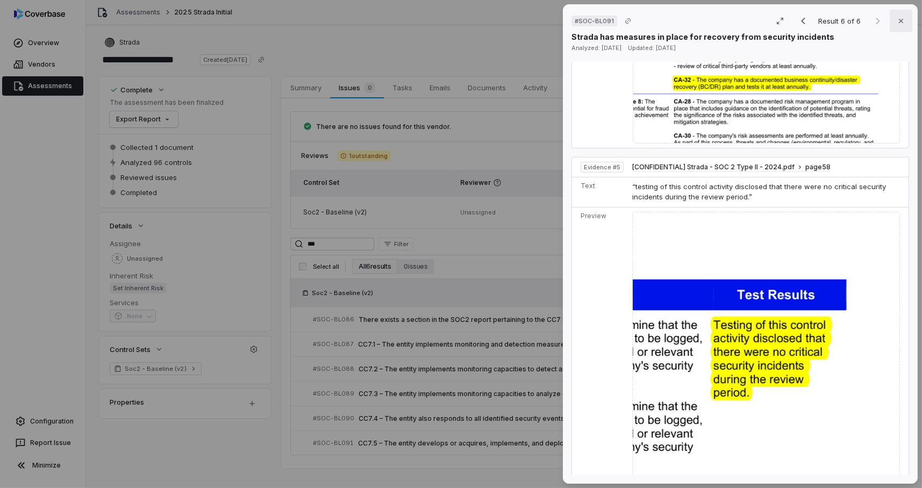
click at [897, 19] on icon "button" at bounding box center [901, 21] width 9 height 9
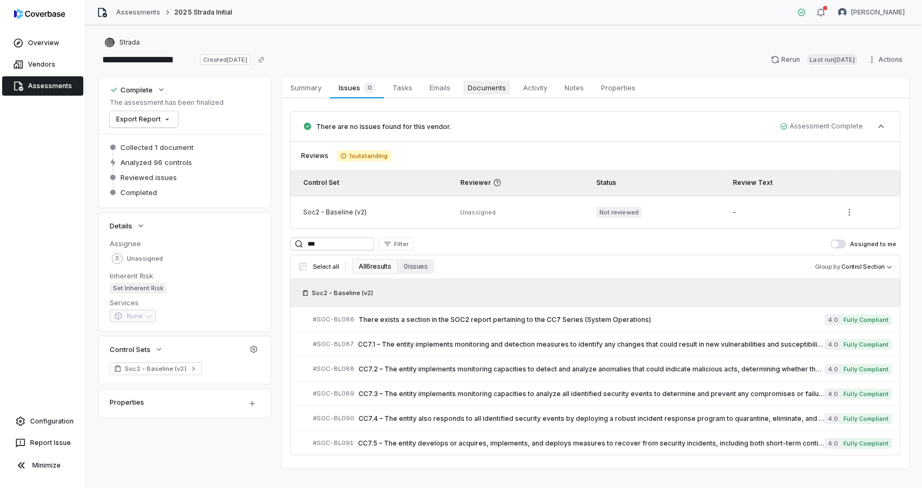
drag, startPoint x: 494, startPoint y: 87, endPoint x: 499, endPoint y: 91, distance: 7.3
click at [494, 87] on span "Documents" at bounding box center [486, 88] width 47 height 14
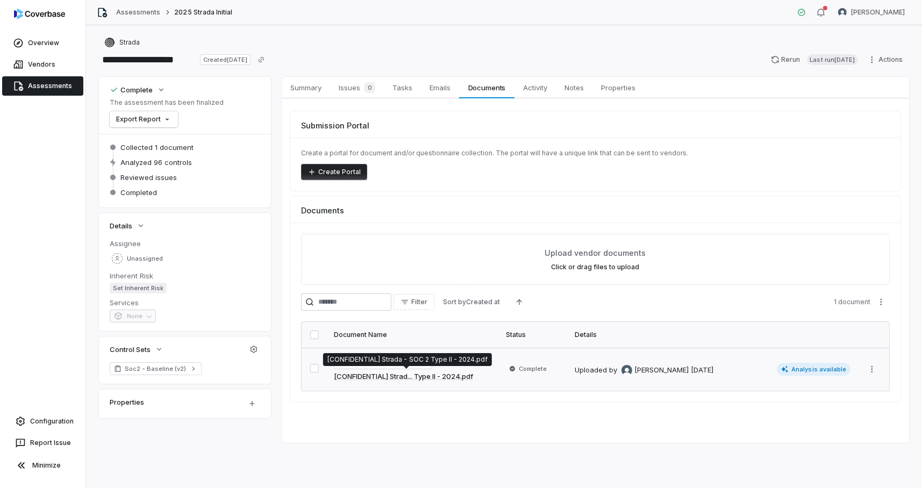
click at [418, 374] on link "[CONFIDENTIAL] Strad... Type II - 2024.pdf" at bounding box center [403, 377] width 139 height 11
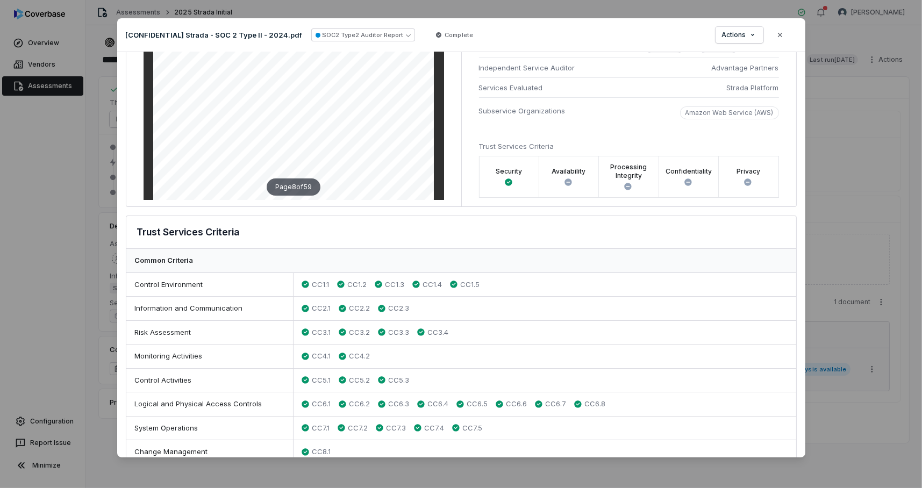
scroll to position [139, 0]
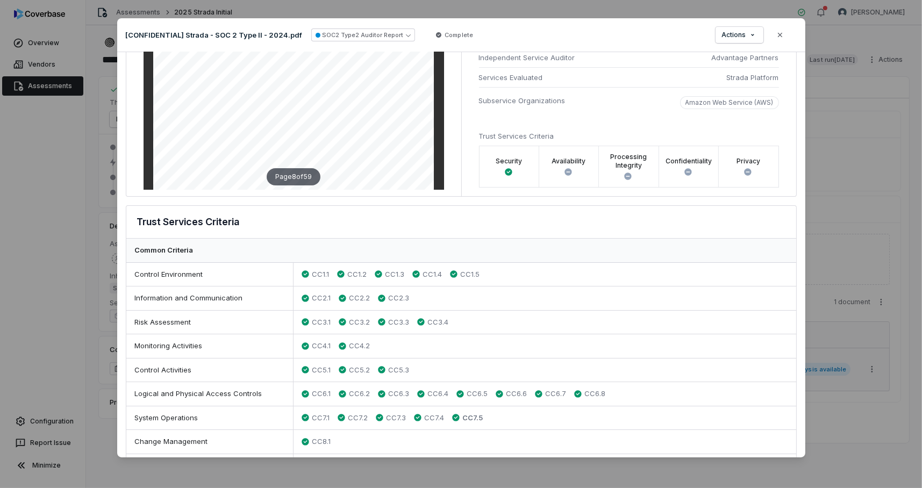
click at [464, 418] on span "CC7.5" at bounding box center [472, 418] width 20 height 11
click at [780, 37] on icon "button" at bounding box center [780, 35] width 9 height 9
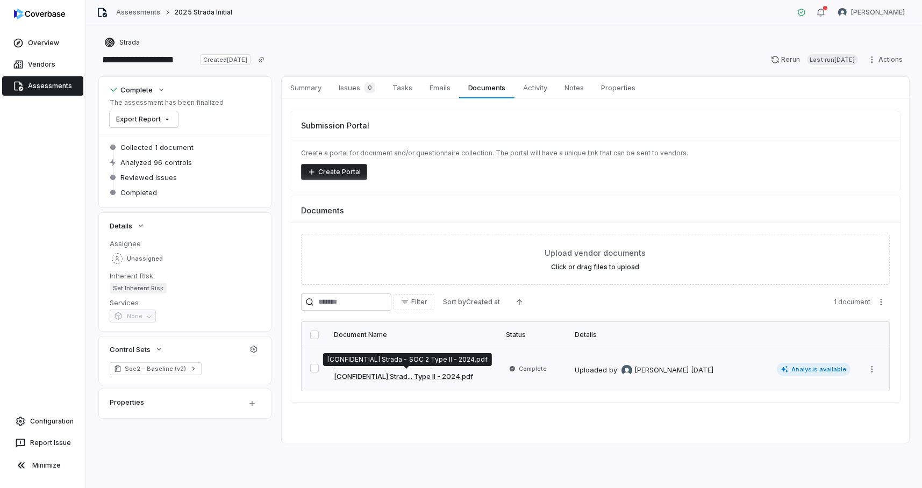
click at [415, 378] on link "[CONFIDENTIAL] Strad... Type II - 2024.pdf" at bounding box center [403, 377] width 139 height 11
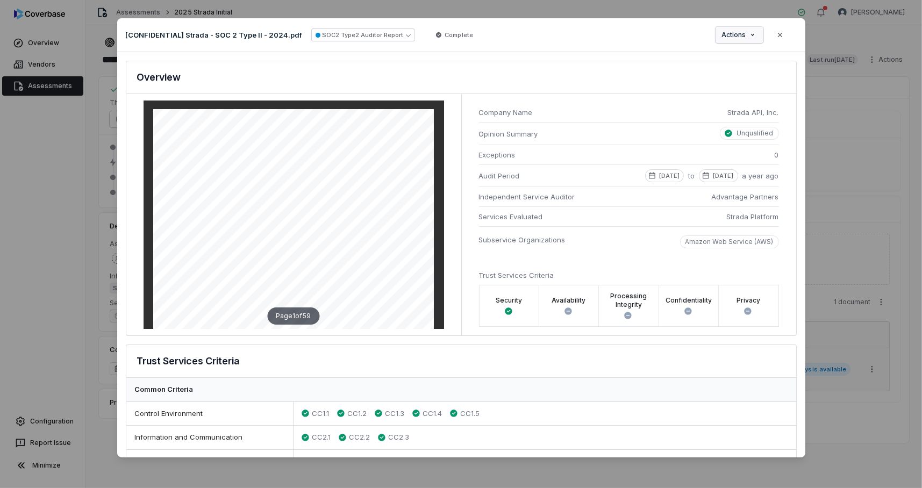
click at [755, 28] on div "Document Preview [CONFIDENTIAL] Strada - SOC 2 Type II - 2024.pdf SOC2 Type2 Au…" at bounding box center [461, 244] width 922 height 486
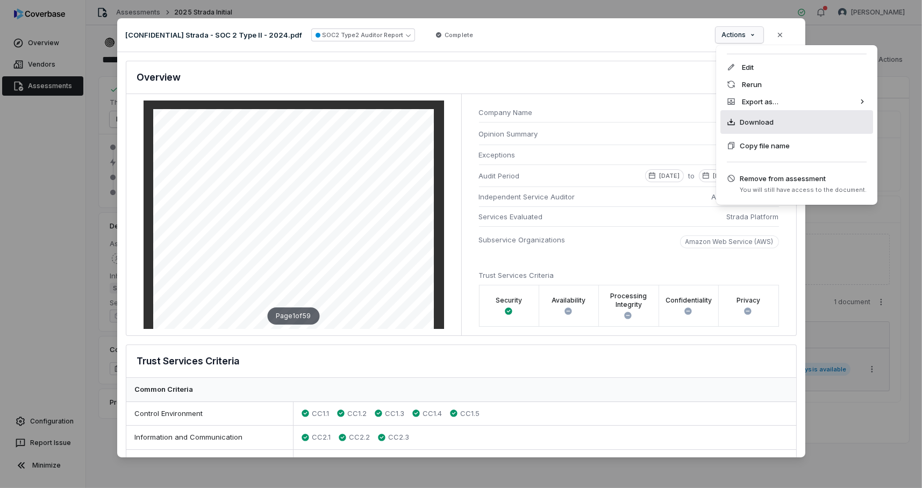
click at [748, 125] on span "Download" at bounding box center [757, 122] width 34 height 11
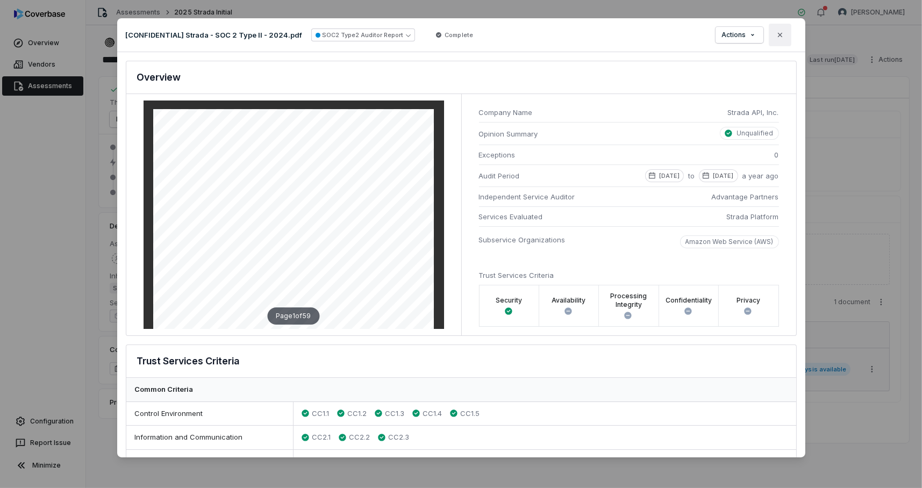
click at [785, 37] on button "Close" at bounding box center [780, 35] width 23 height 23
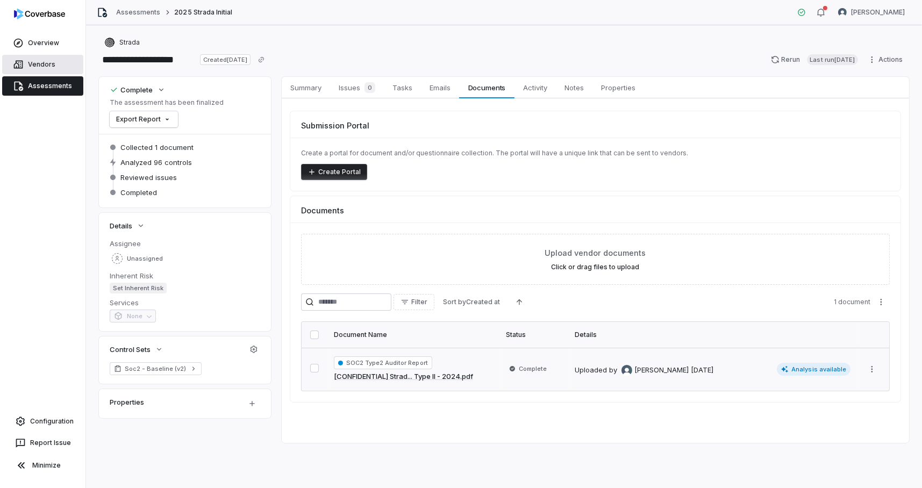
click at [39, 64] on span "Vendors" at bounding box center [41, 64] width 27 height 9
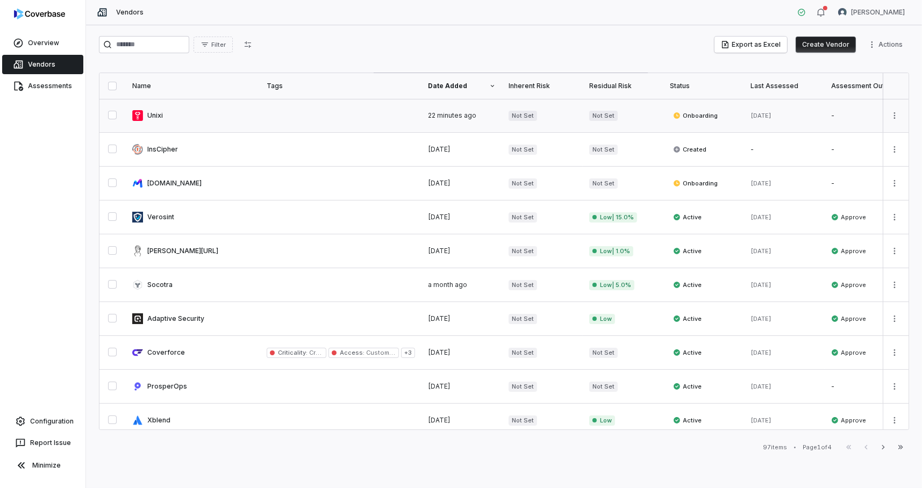
click at [183, 116] on link at bounding box center [193, 115] width 134 height 33
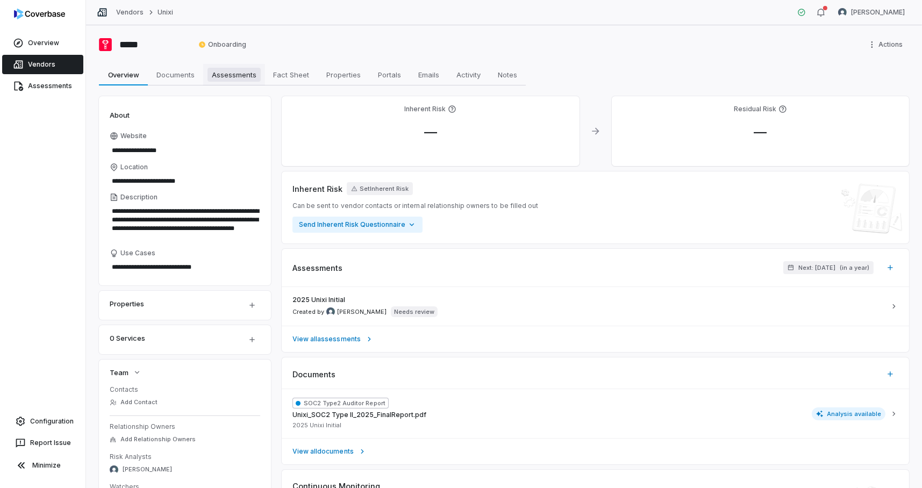
click at [239, 77] on span "Assessments" at bounding box center [234, 75] width 53 height 14
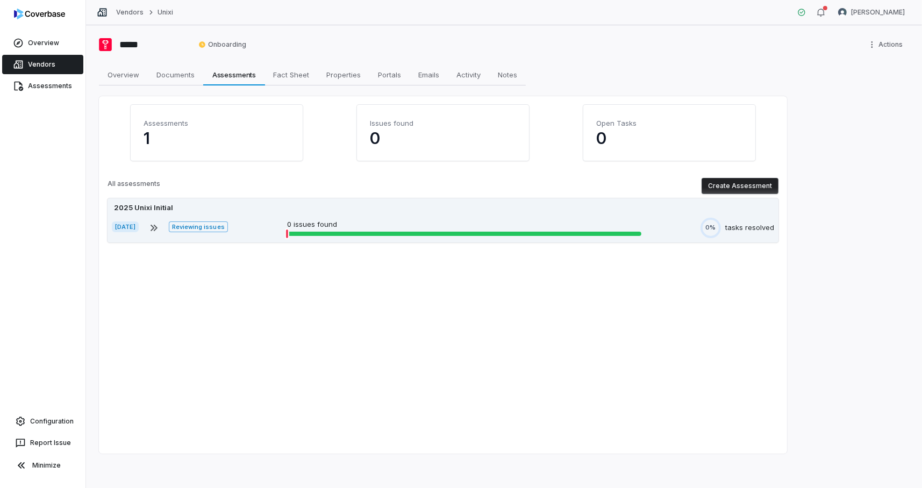
click at [360, 229] on p "0 issues found" at bounding box center [464, 224] width 354 height 11
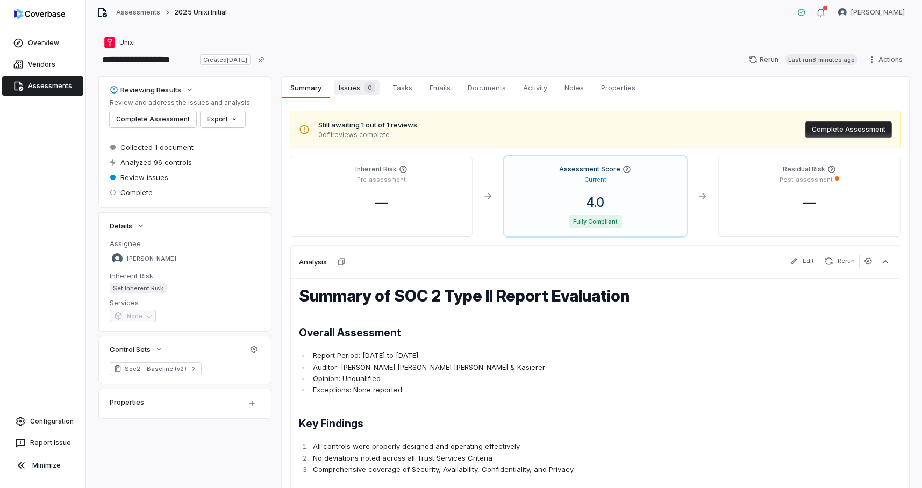
click at [355, 90] on span "Issues 0" at bounding box center [356, 87] width 45 height 15
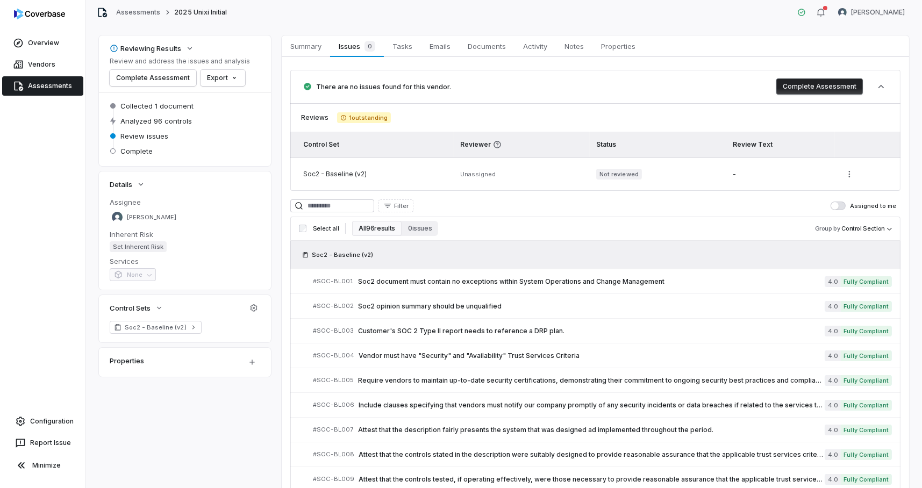
scroll to position [46, 0]
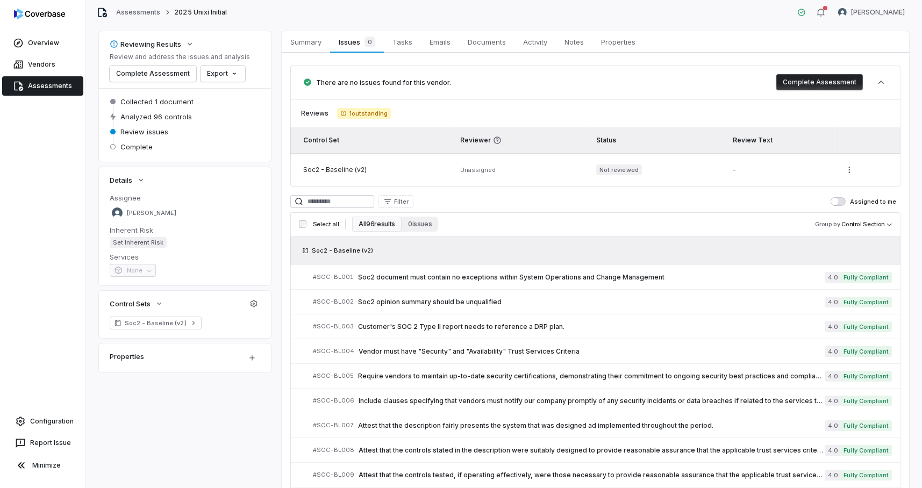
click at [809, 79] on button "Complete Assessment" at bounding box center [819, 82] width 87 height 16
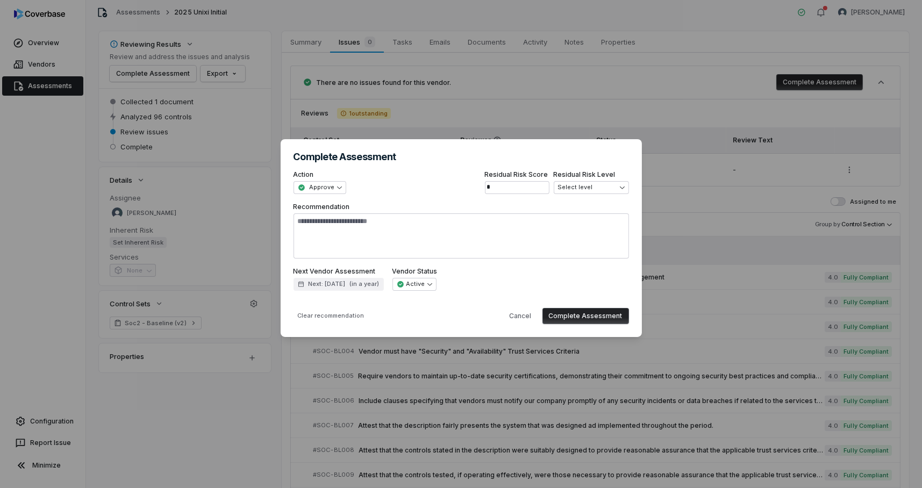
click at [583, 312] on button "Complete Assessment" at bounding box center [586, 316] width 87 height 16
type textarea "*"
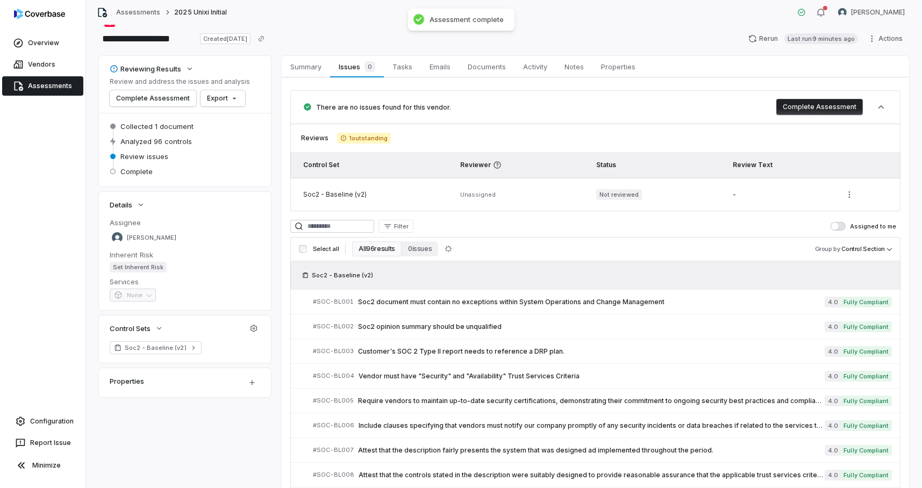
scroll to position [0, 0]
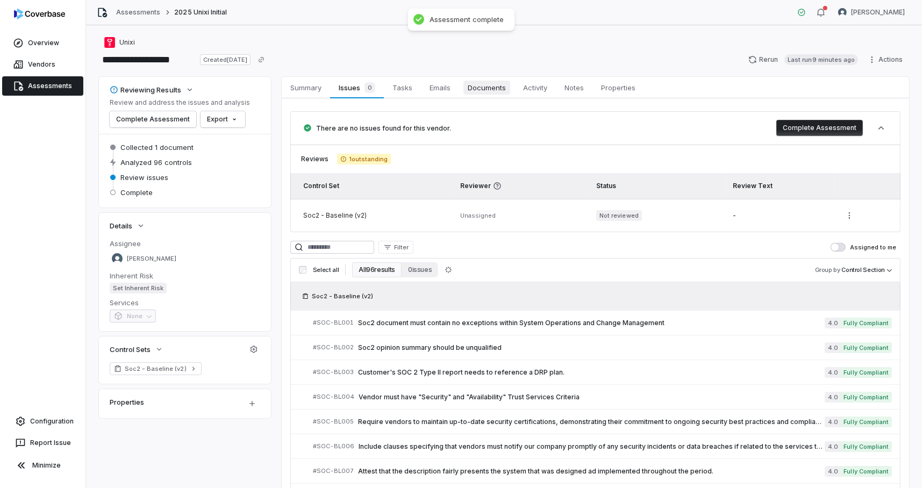
click at [488, 88] on span "Documents" at bounding box center [486, 88] width 47 height 14
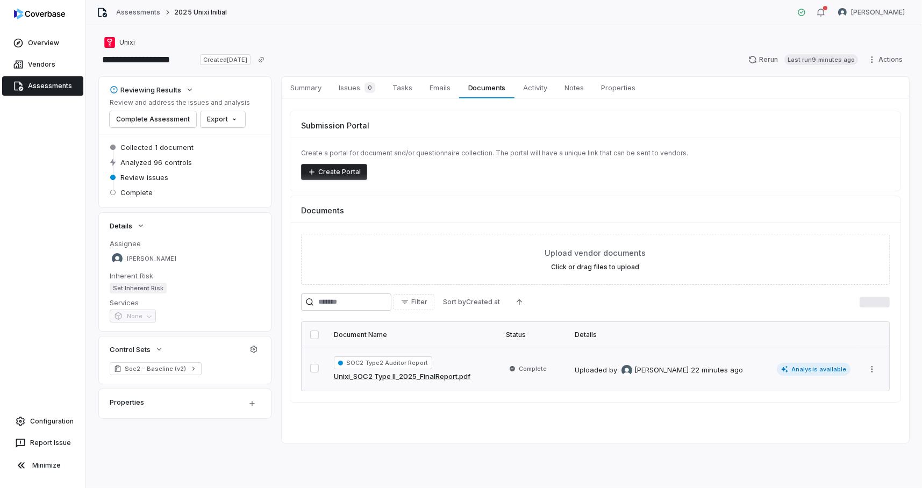
click at [672, 363] on div "Uploaded by [PERSON_NAME] 22 minutes ago" at bounding box center [675, 369] width 200 height 13
